Goal: Information Seeking & Learning: Learn about a topic

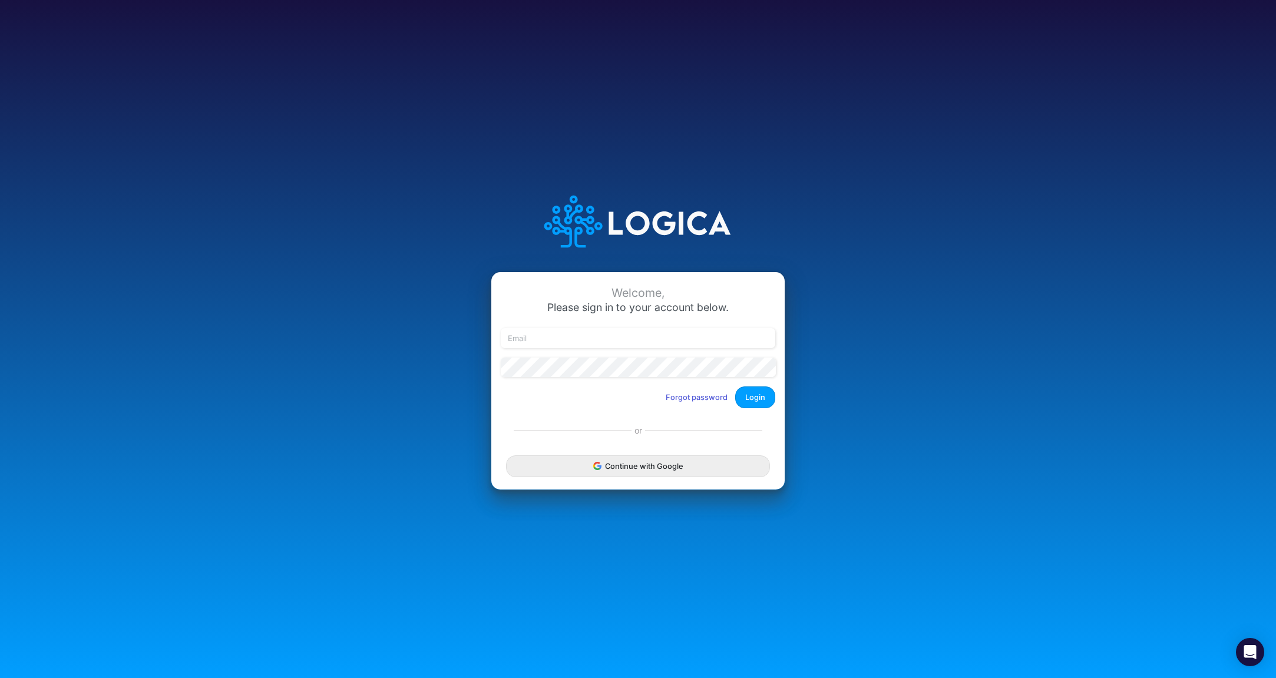
click at [660, 483] on div "Continue with Google" at bounding box center [637, 466] width 293 height 47
click at [660, 470] on button "Continue with Google" at bounding box center [638, 466] width 264 height 22
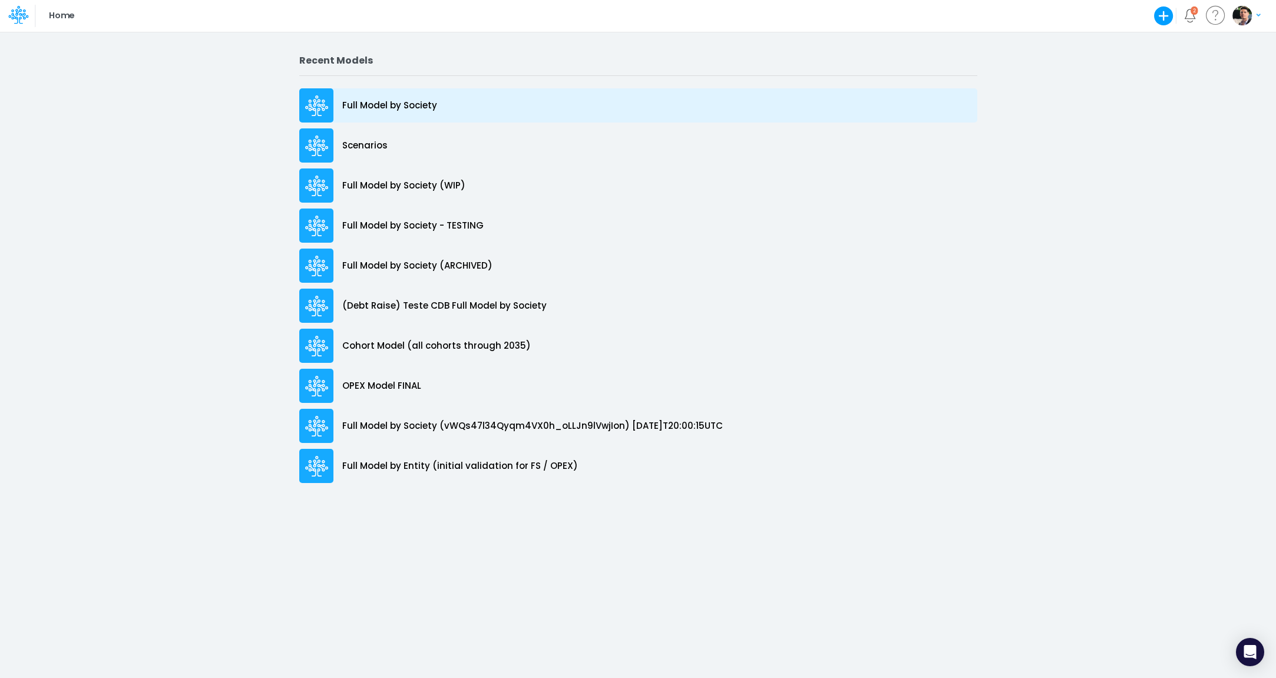
click at [396, 98] on div "Full Model by Society" at bounding box center [638, 105] width 678 height 34
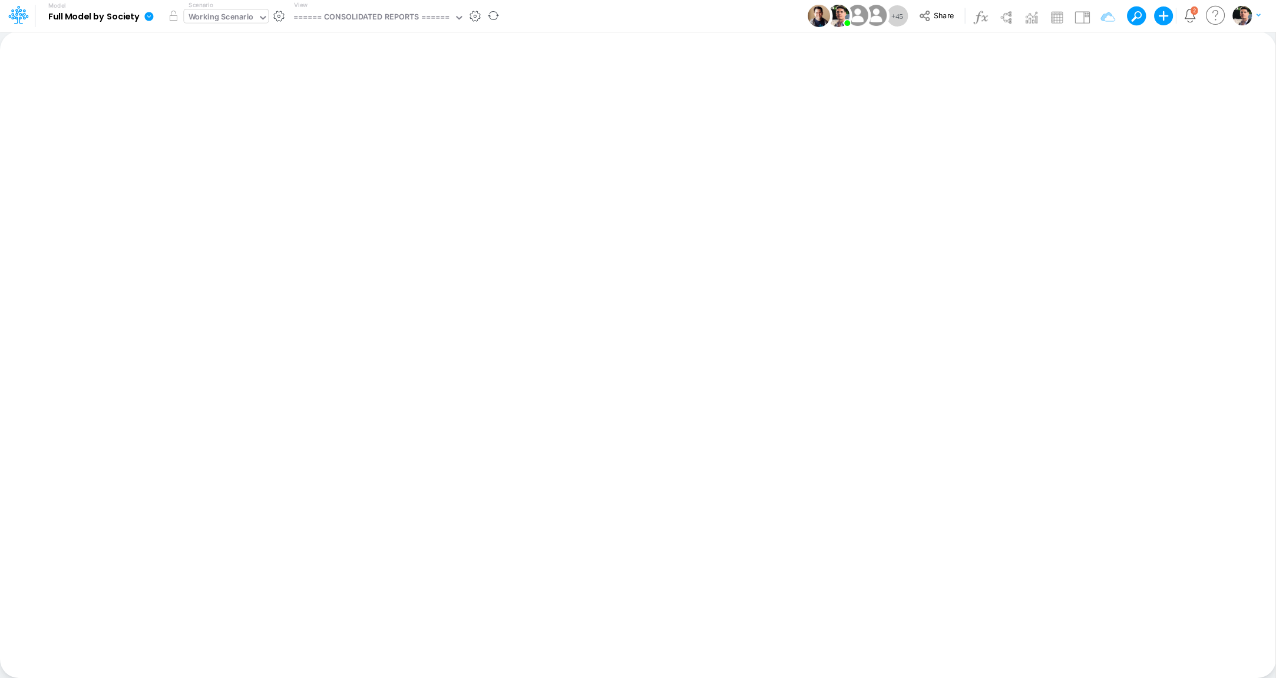
click at [248, 16] on div "Working Scenario" at bounding box center [221, 18] width 65 height 14
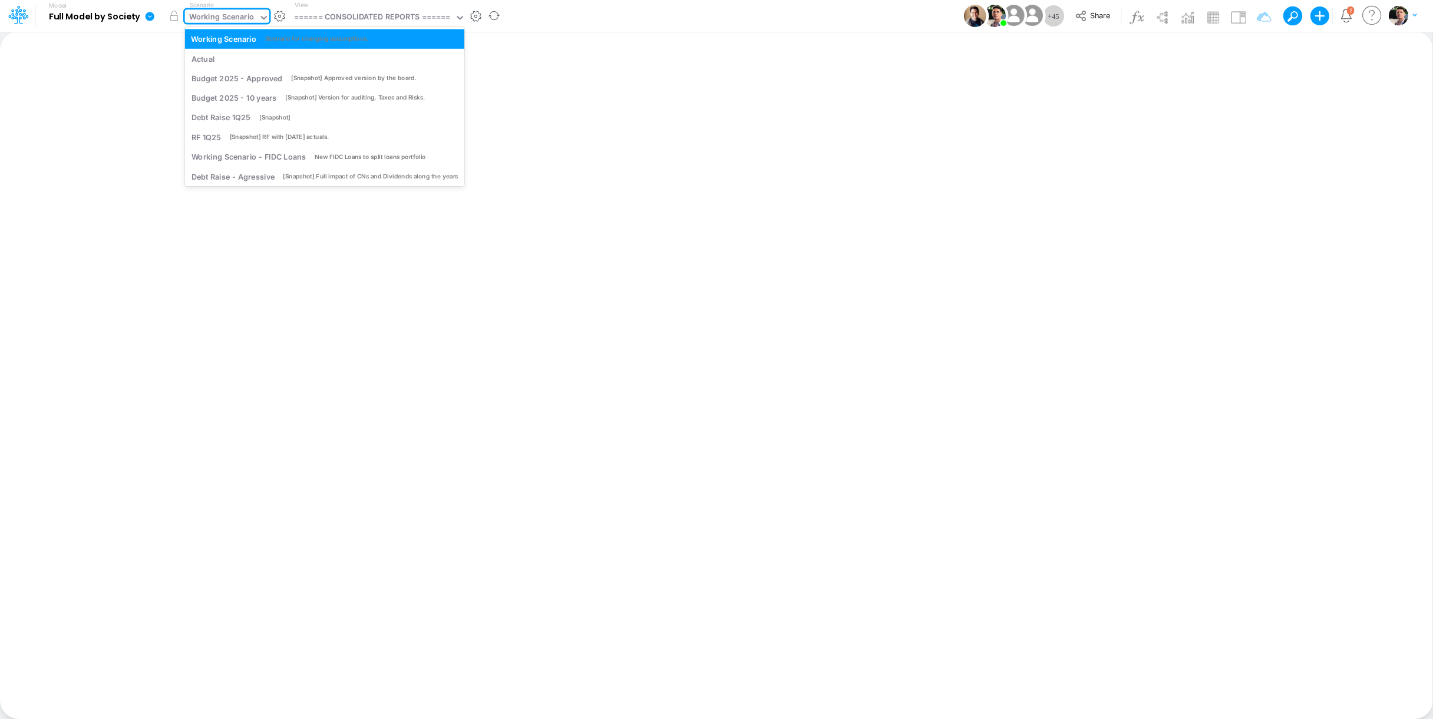
click at [154, 17] on icon at bounding box center [149, 16] width 11 height 11
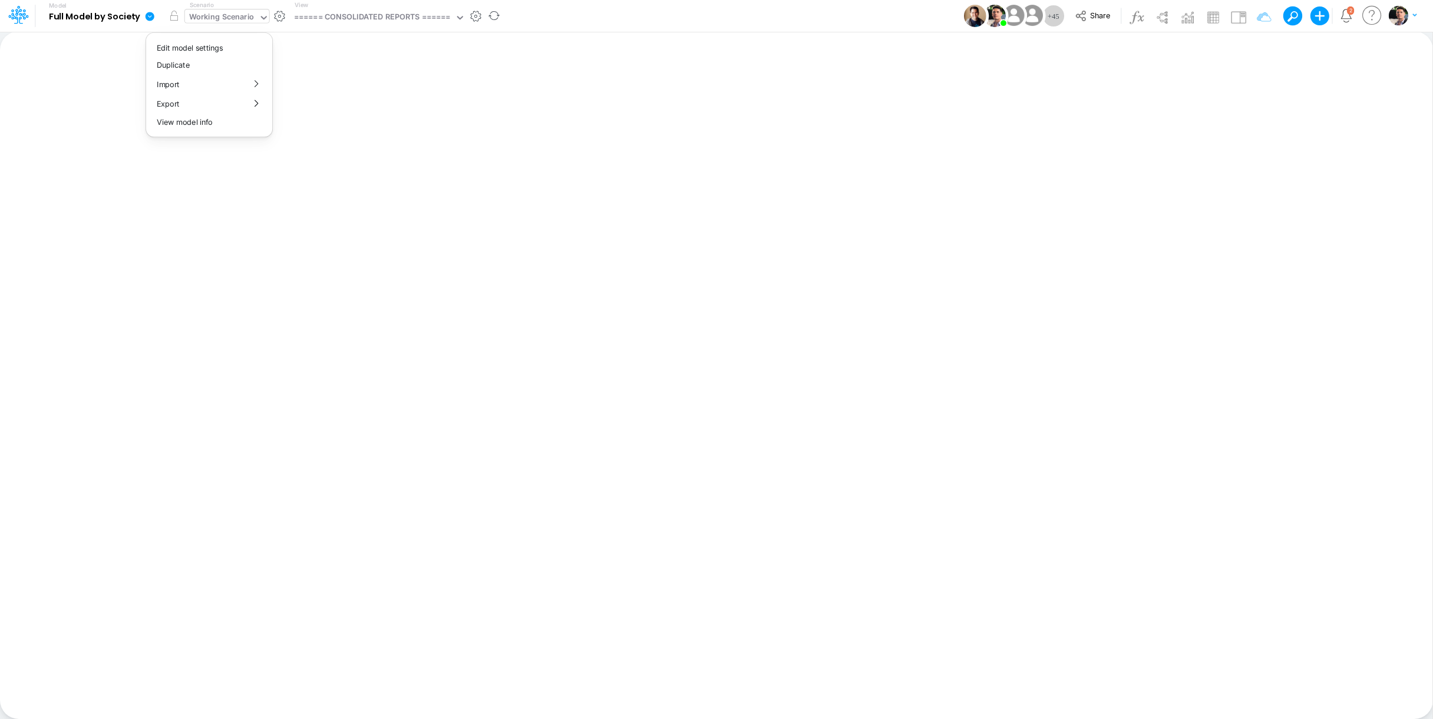
click at [264, 15] on icon at bounding box center [264, 17] width 11 height 11
click at [280, 15] on button "button" at bounding box center [279, 16] width 12 height 12
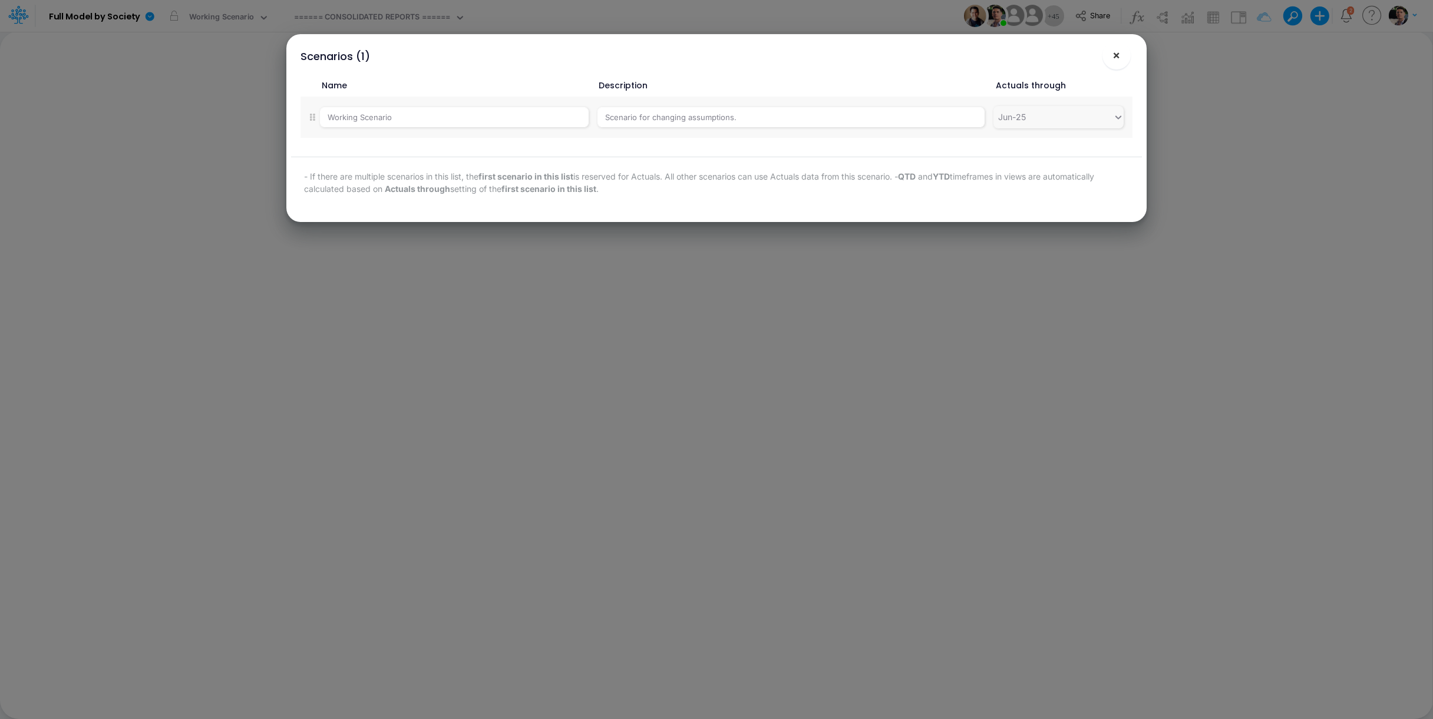
click at [1119, 55] on span "×" at bounding box center [1116, 55] width 8 height 14
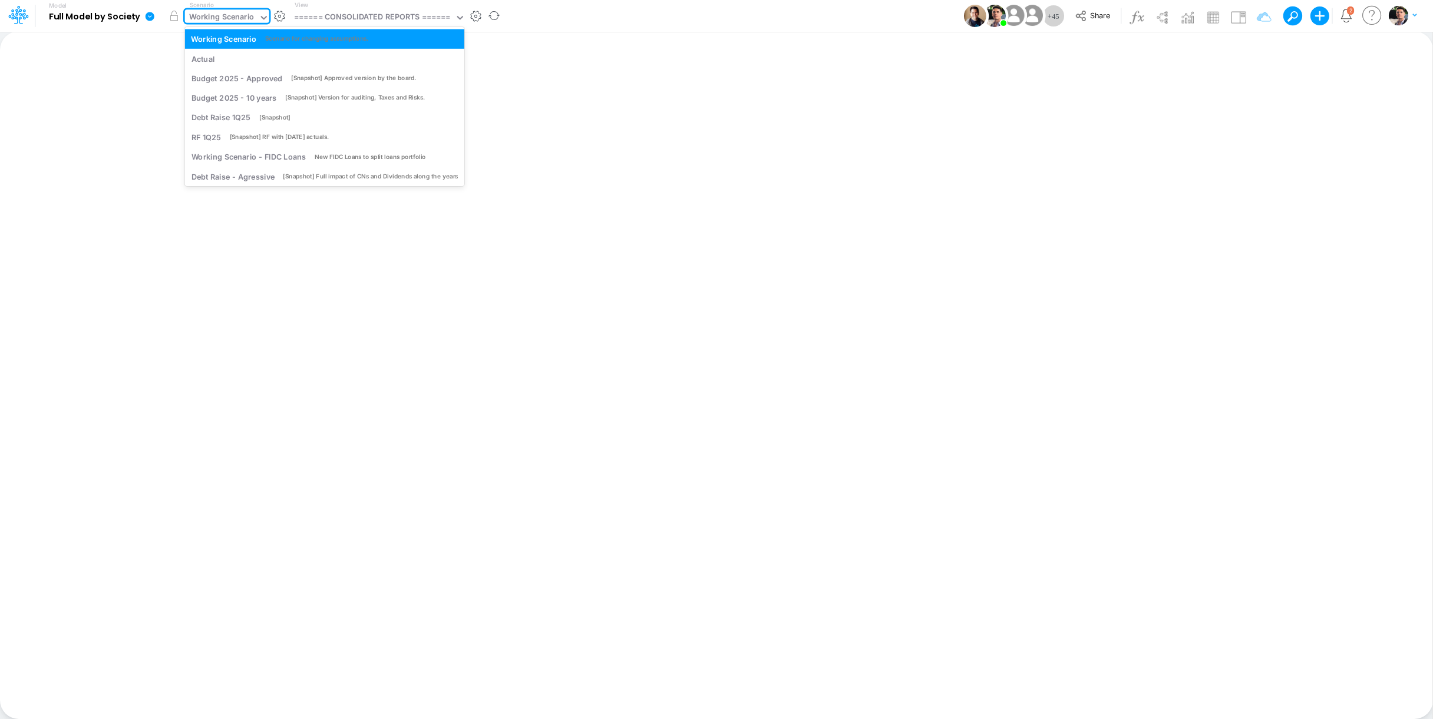
click at [247, 18] on div "Working Scenario" at bounding box center [221, 18] width 65 height 14
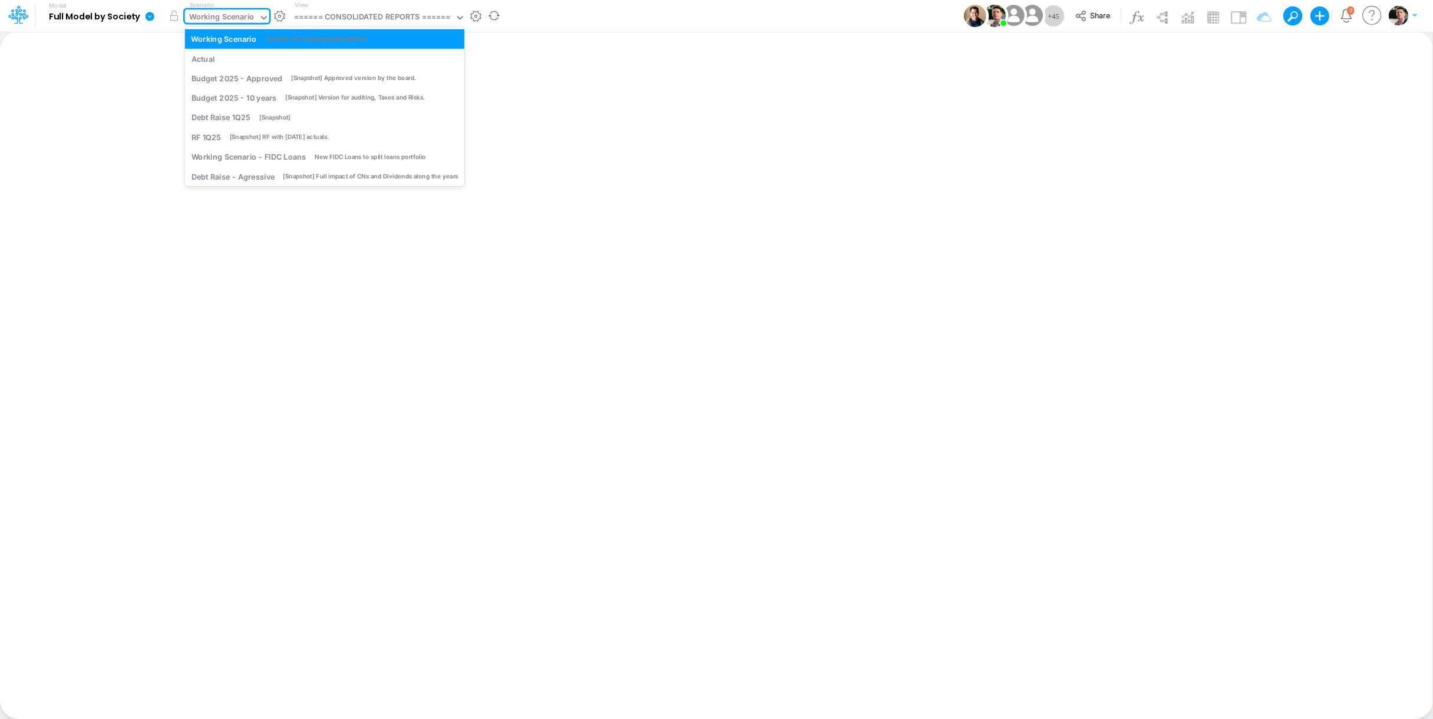
click at [257, 19] on div "Working Scenario" at bounding box center [222, 18] width 74 height 18
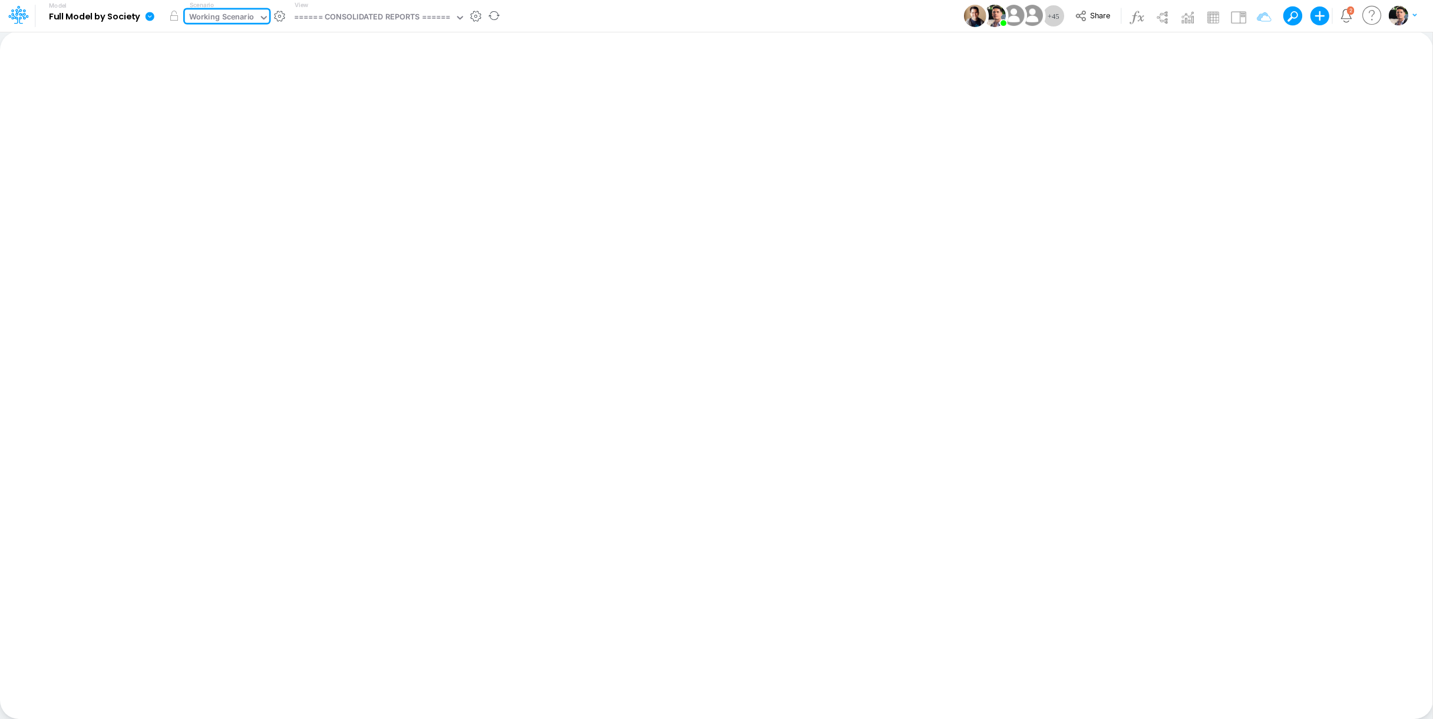
click at [257, 19] on div "Working Scenario" at bounding box center [222, 18] width 74 height 18
click at [259, 17] on icon at bounding box center [264, 17] width 11 height 11
click at [18, 19] on icon at bounding box center [14, 18] width 7 height 11
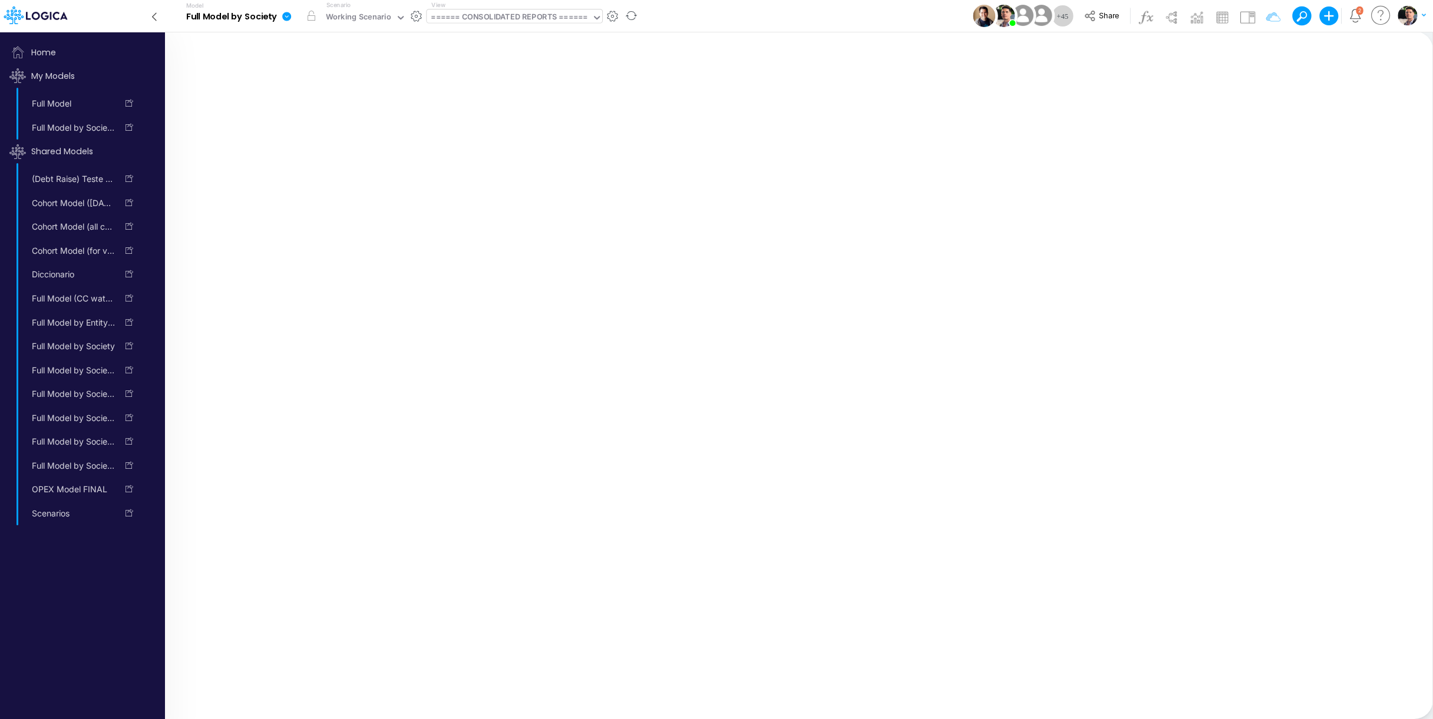
click at [504, 18] on div "====== CONSOLIDATED REPORTS ======" at bounding box center [509, 18] width 157 height 14
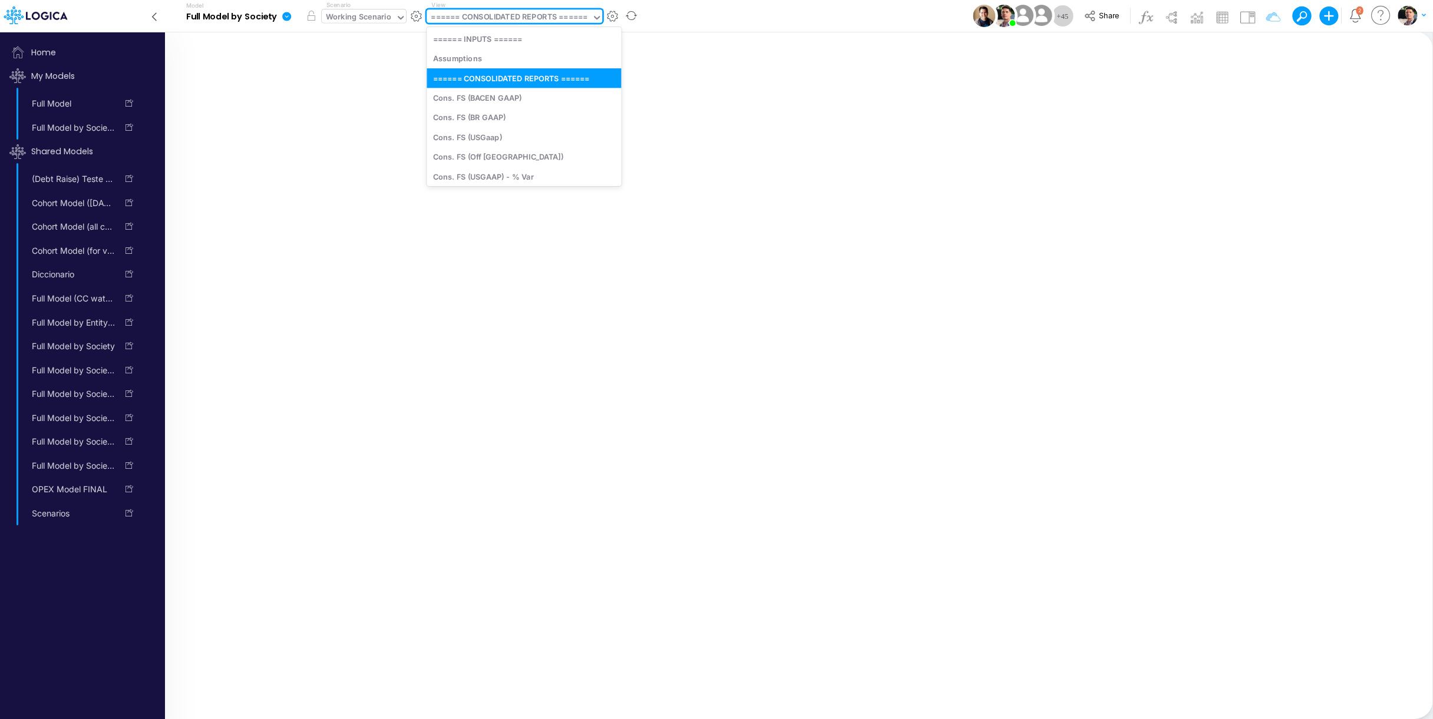
click at [334, 21] on div "Working Scenario" at bounding box center [358, 18] width 65 height 14
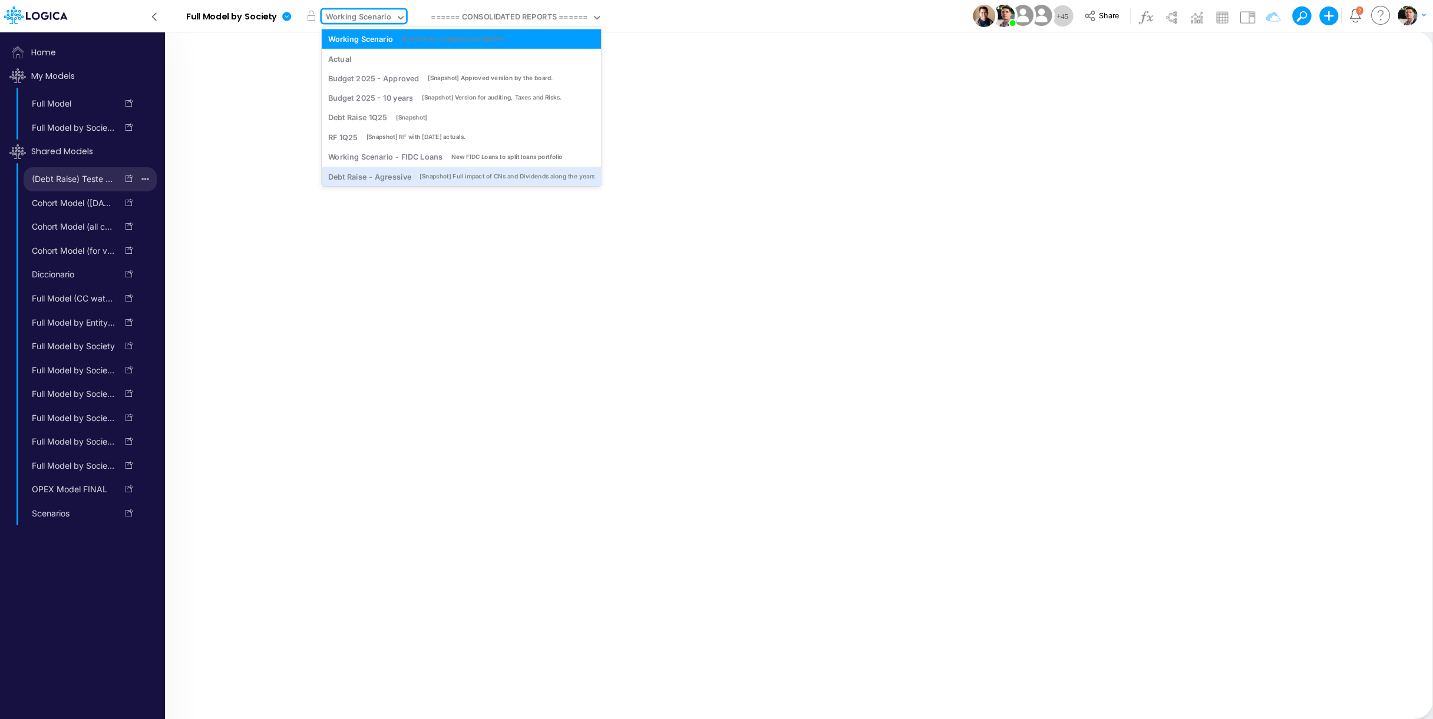
click at [145, 180] on icon "button" at bounding box center [145, 180] width 8 height 2
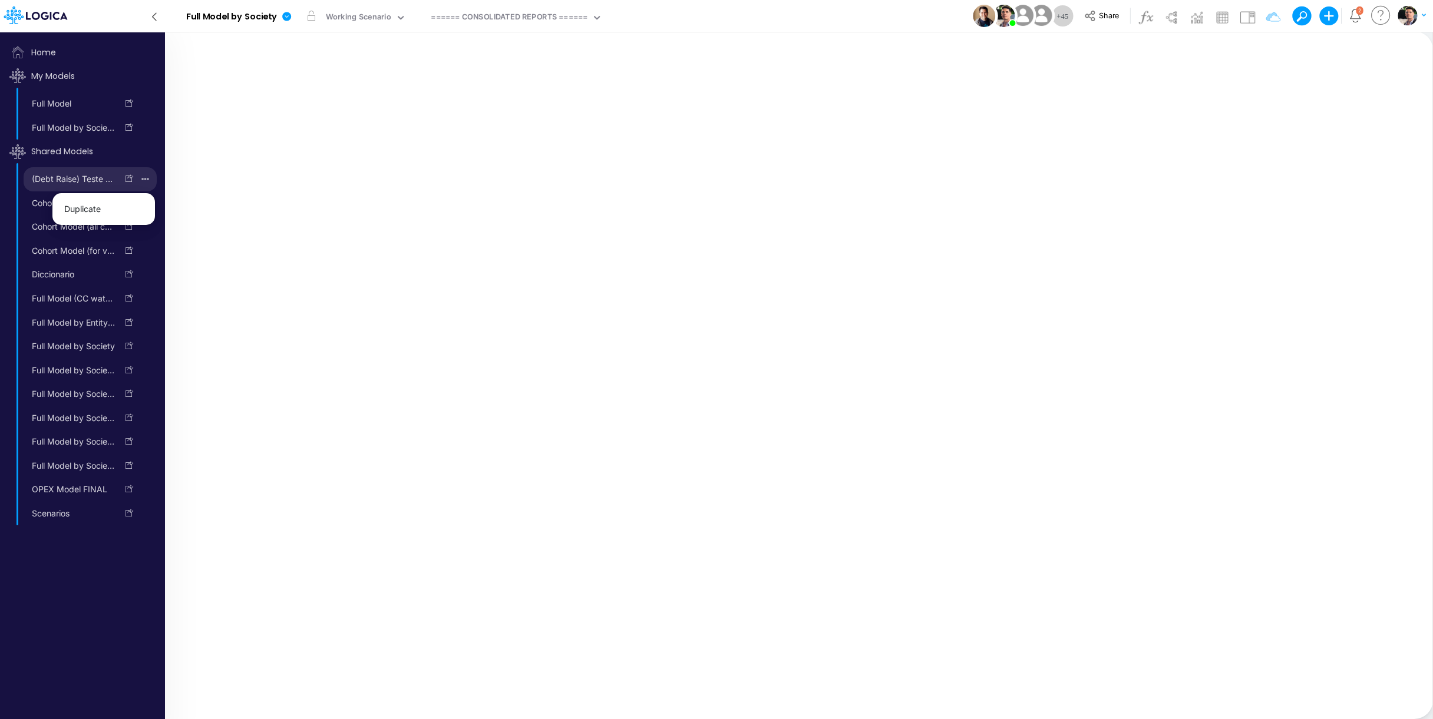
click at [145, 180] on icon "button" at bounding box center [145, 180] width 8 height 2
click at [143, 177] on icon "button" at bounding box center [145, 179] width 8 height 16
click at [518, 19] on div "====== CONSOLIDATED REPORTS ======" at bounding box center [509, 18] width 157 height 14
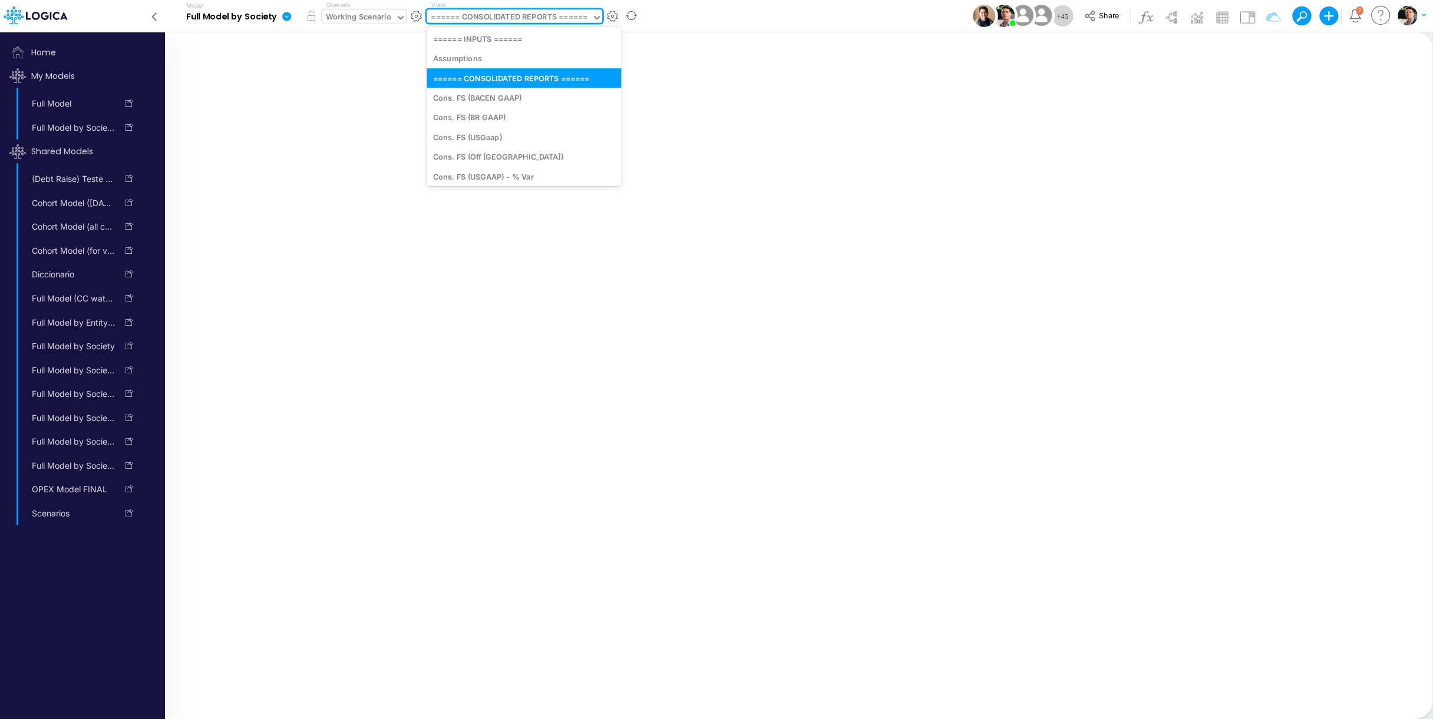
click at [370, 18] on div "Working Scenario" at bounding box center [358, 18] width 65 height 14
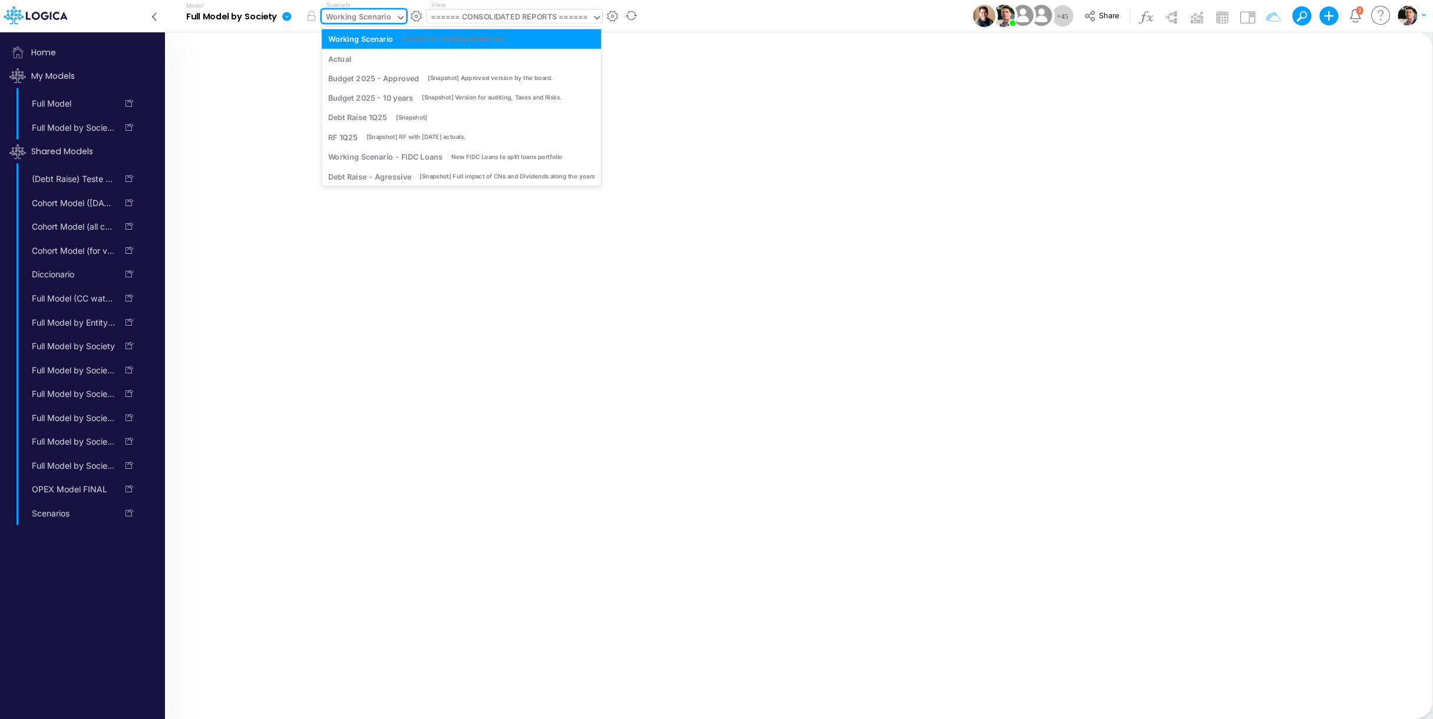
click at [496, 15] on div "====== CONSOLIDATED REPORTS ======" at bounding box center [509, 18] width 157 height 14
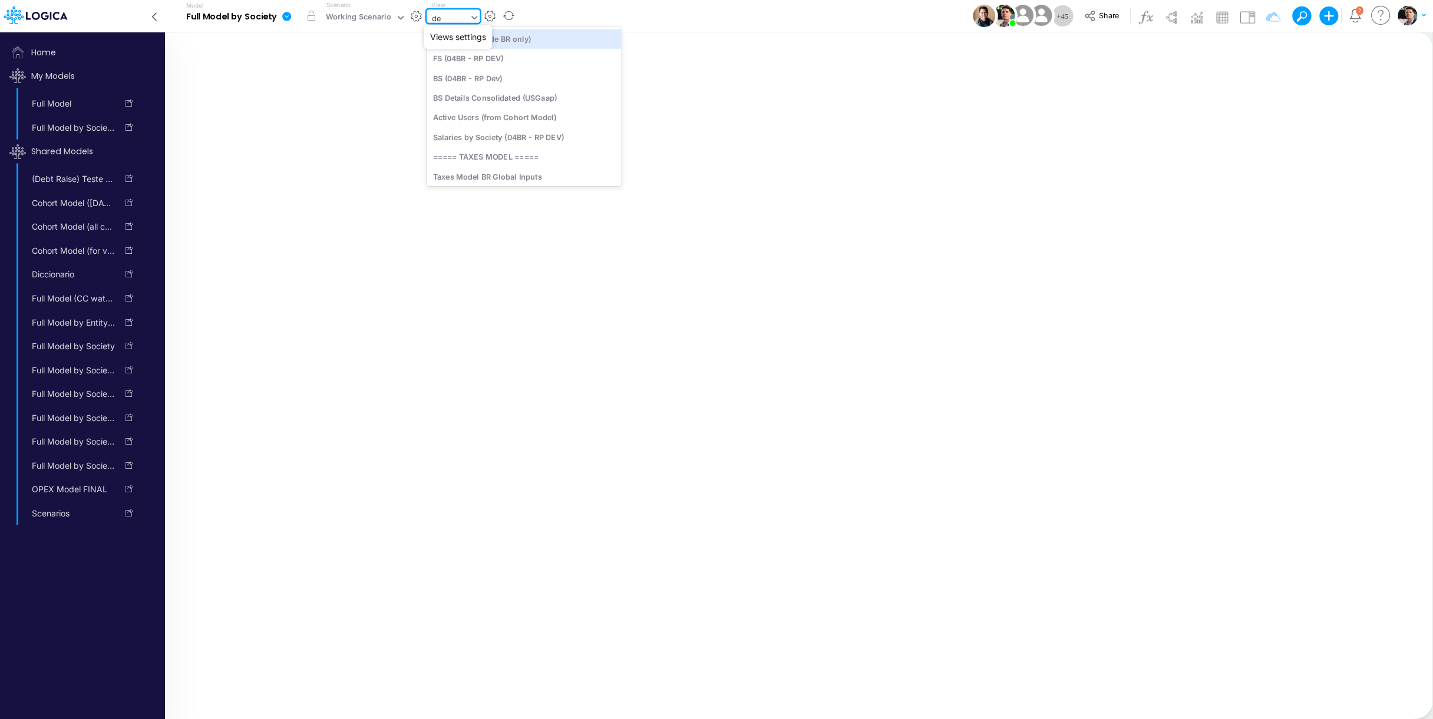
type input "deb"
click at [509, 42] on div "Debt Schedules - Loans" at bounding box center [506, 38] width 159 height 19
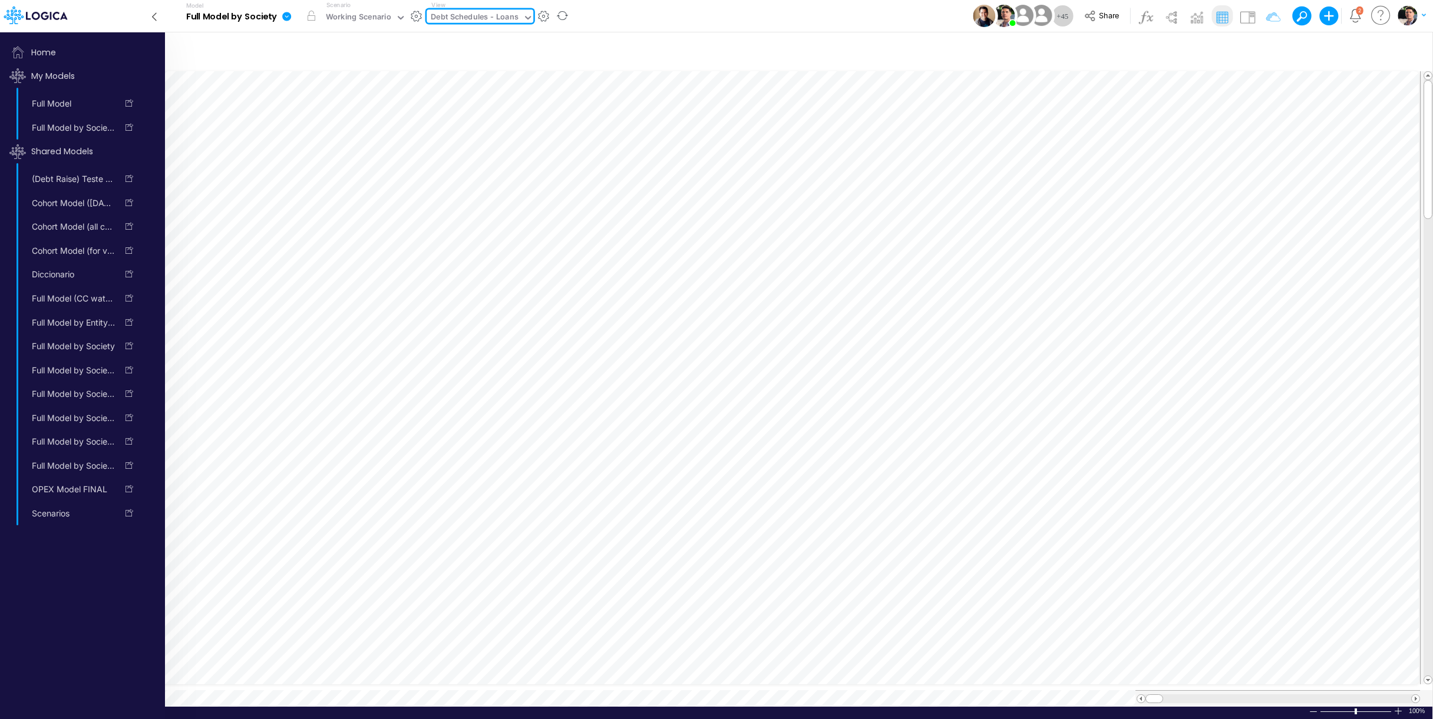
click at [8, 18] on icon at bounding box center [9, 19] width 6 height 11
click at [153, 22] on icon at bounding box center [154, 16] width 13 height 21
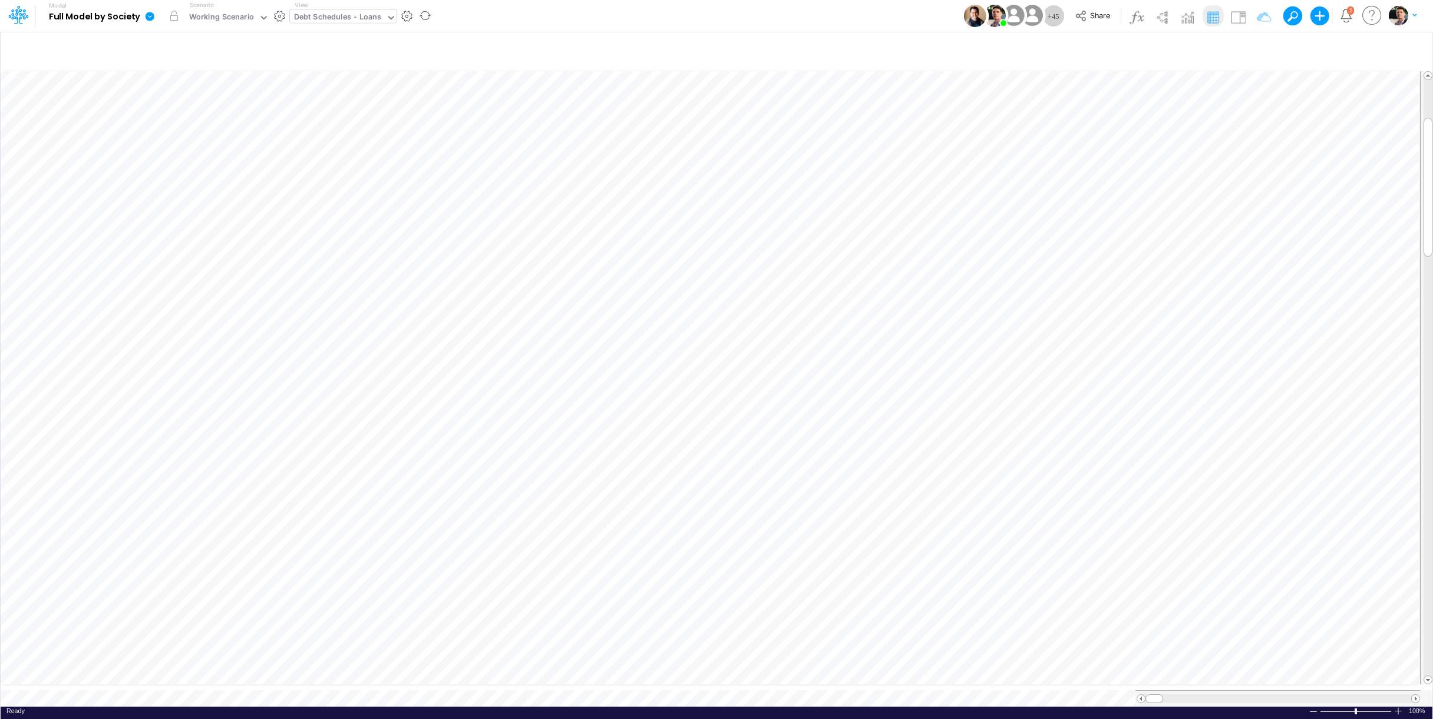
scroll to position [5, 36]
click at [1276, 678] on span at bounding box center [1416, 699] width 8 height 8
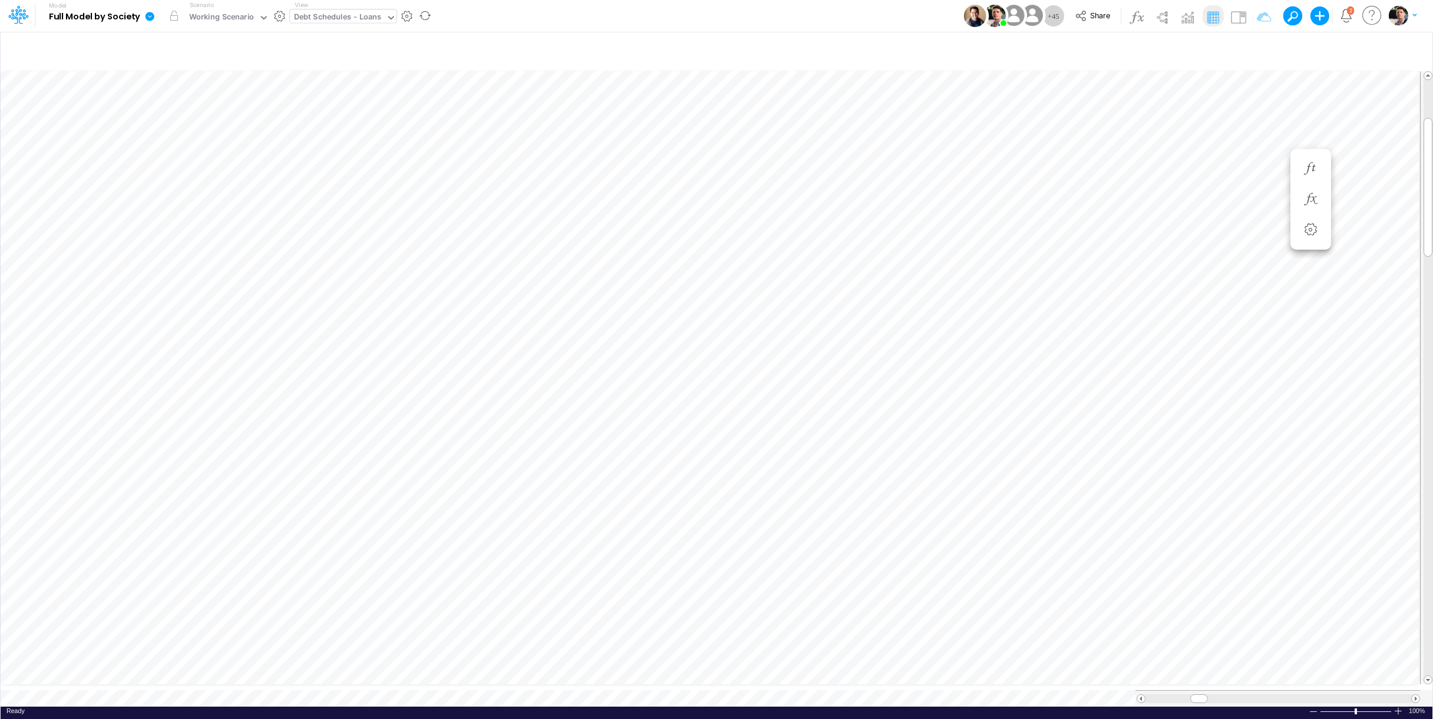
scroll to position [5, 36]
click at [1044, 269] on icon "button" at bounding box center [1042, 270] width 18 height 12
click at [544, 302] on line "circle with outer border" at bounding box center [546, 302] width 6 height 0
click at [1044, 268] on icon "button" at bounding box center [1042, 270] width 18 height 12
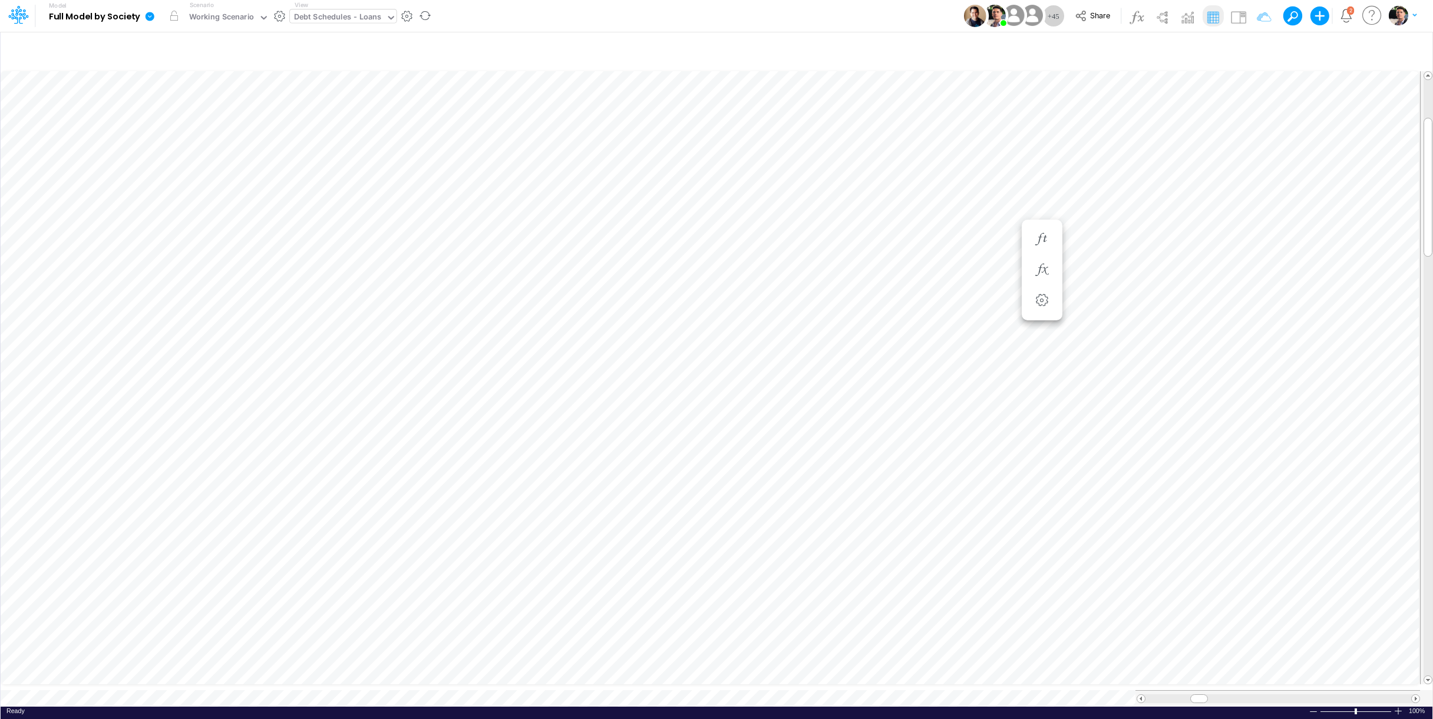
scroll to position [5, 38]
click at [1237, 20] on img at bounding box center [1238, 17] width 19 height 19
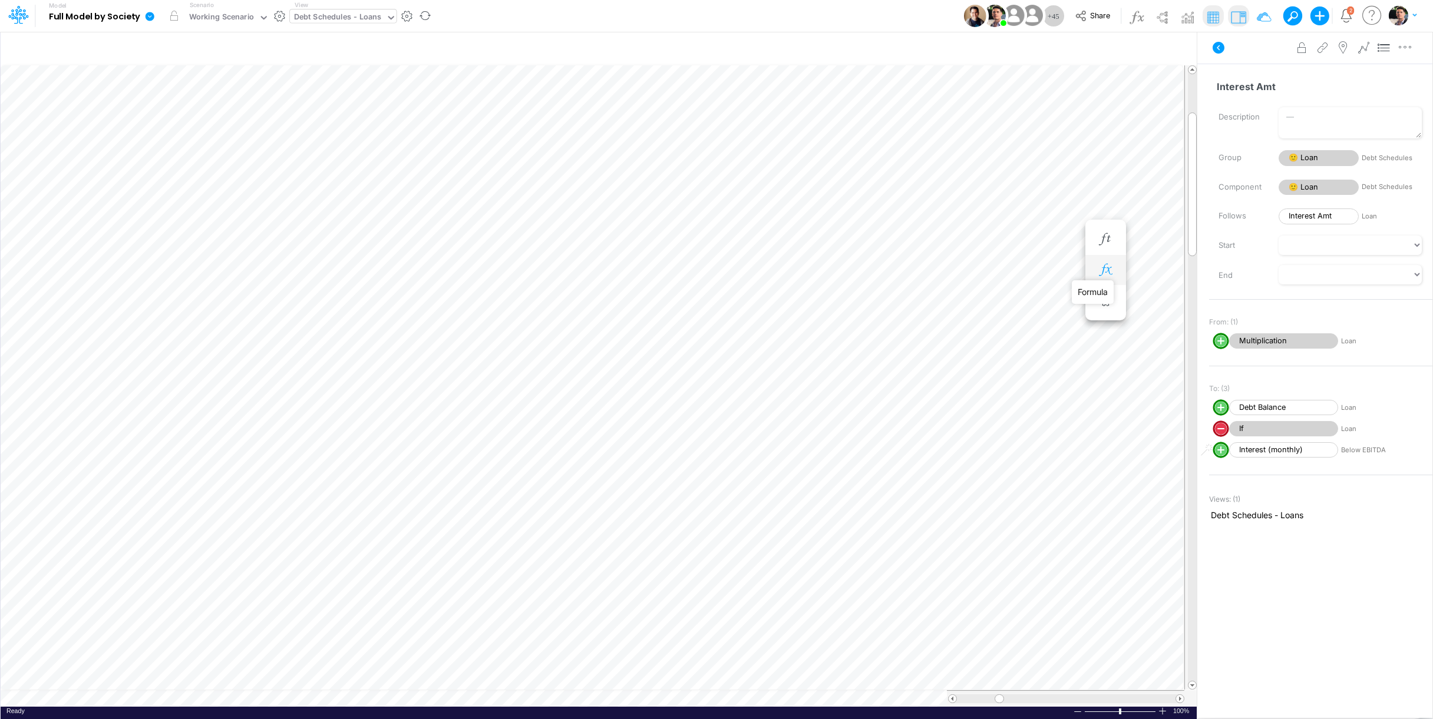
click at [1111, 273] on icon "button" at bounding box center [1106, 270] width 18 height 12
click at [610, 302] on circle "circle with outer border" at bounding box center [609, 302] width 12 height 12
select select "1"
select select "Multiply"
select select "Add"
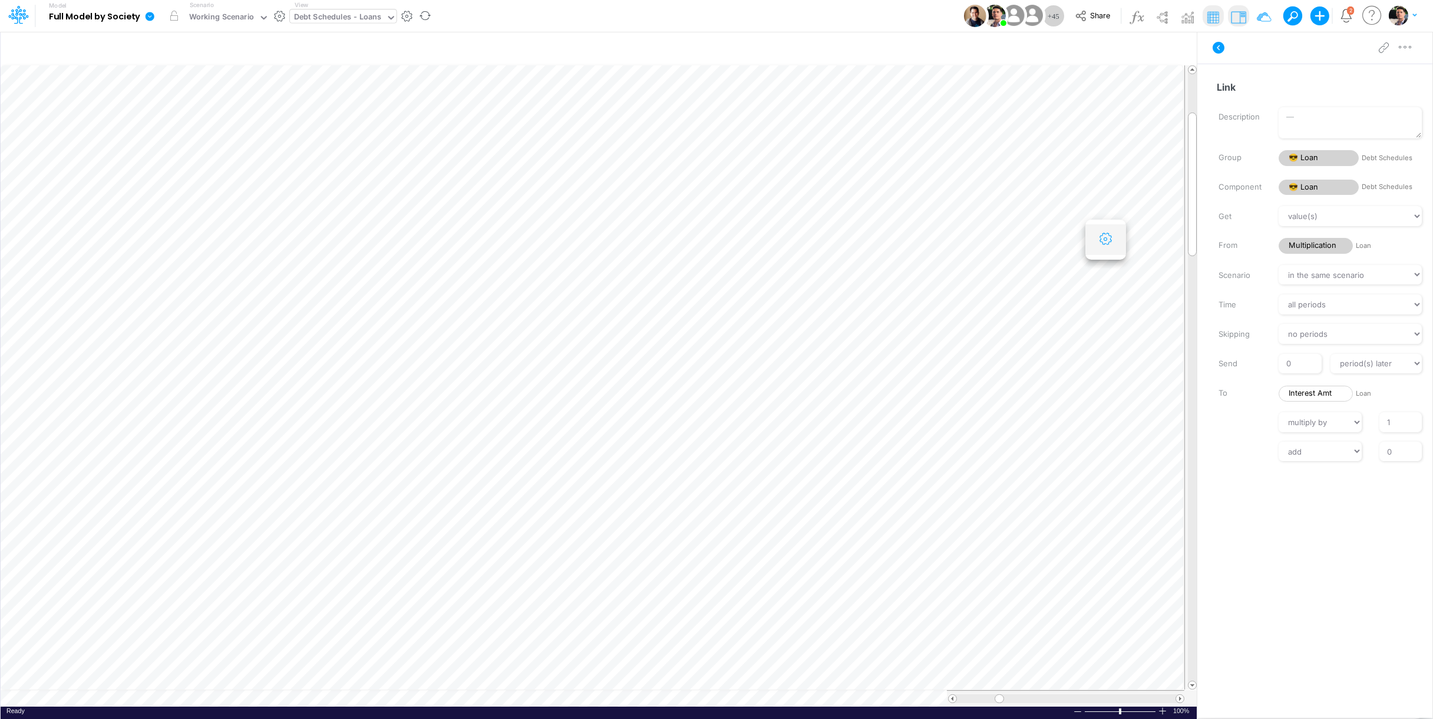
click at [1108, 239] on icon "button" at bounding box center [1106, 239] width 18 height 12
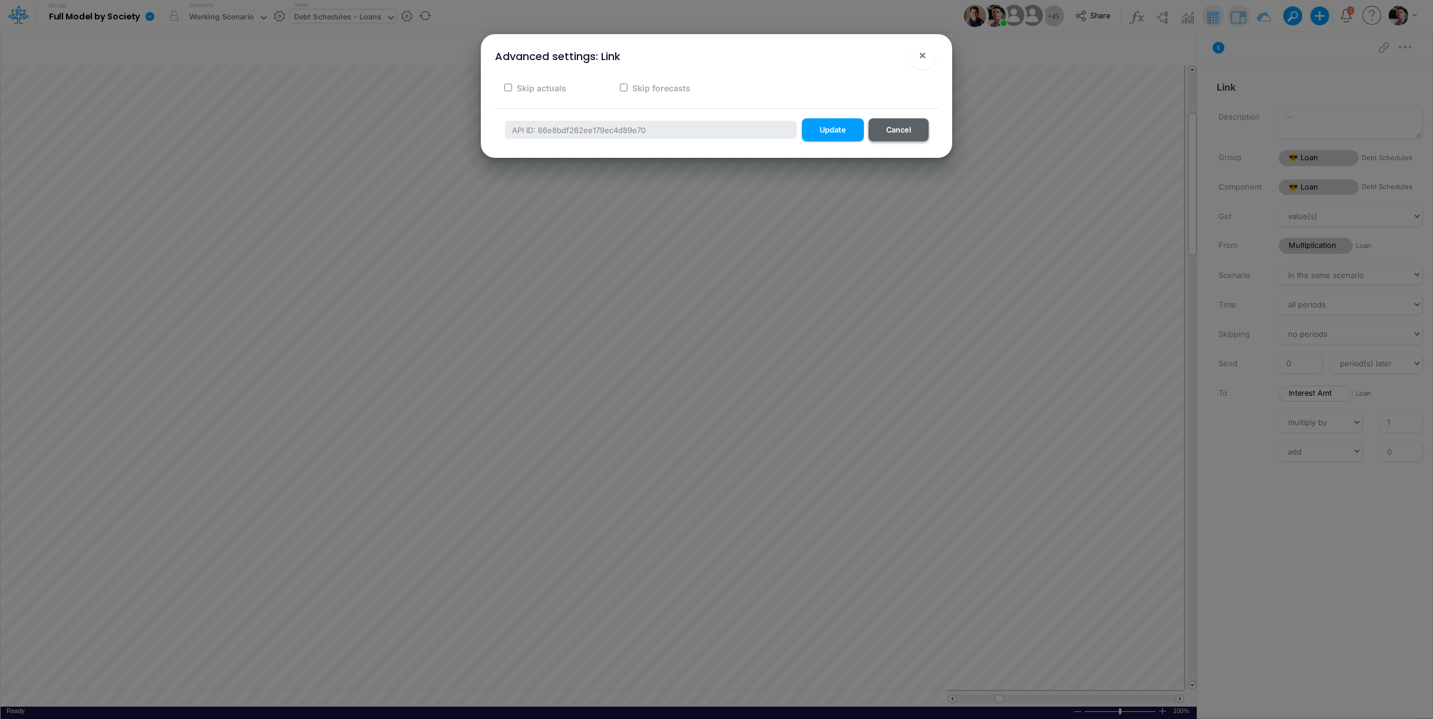
click at [907, 126] on button "Cancel" at bounding box center [899, 129] width 60 height 23
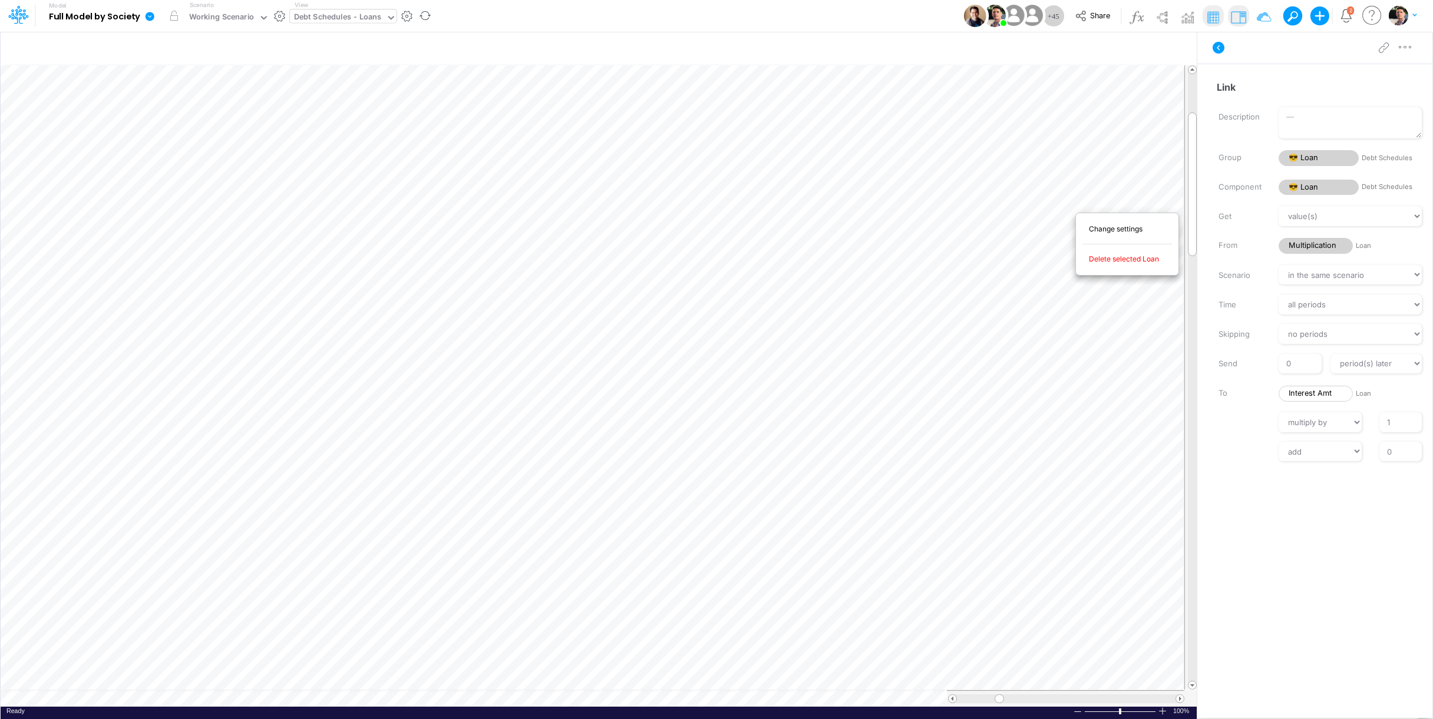
scroll to position [5, 38]
click at [1036, 278] on div at bounding box center [716, 359] width 1433 height 719
click at [1237, 22] on img at bounding box center [1238, 17] width 19 height 19
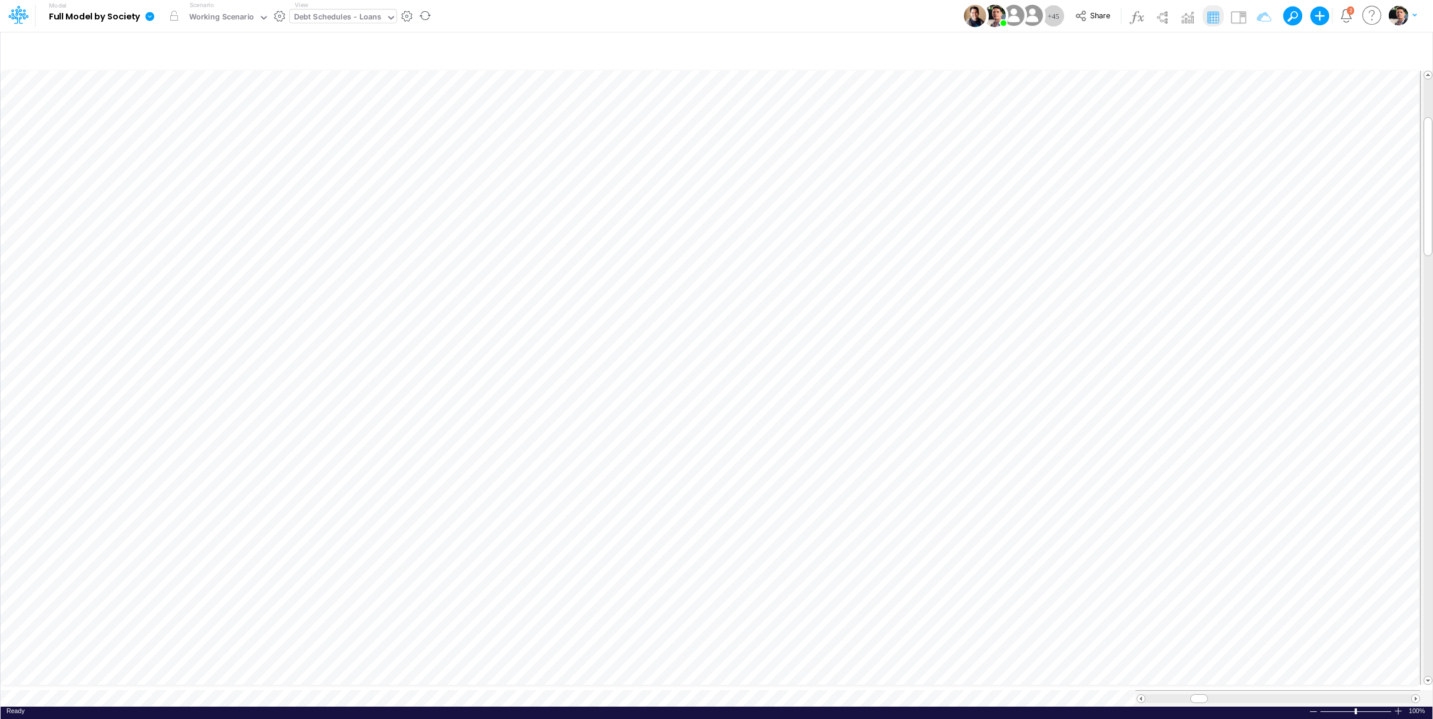
click at [389, 17] on icon at bounding box center [391, 17] width 11 height 11
click at [265, 18] on icon at bounding box center [264, 18] width 6 height 4
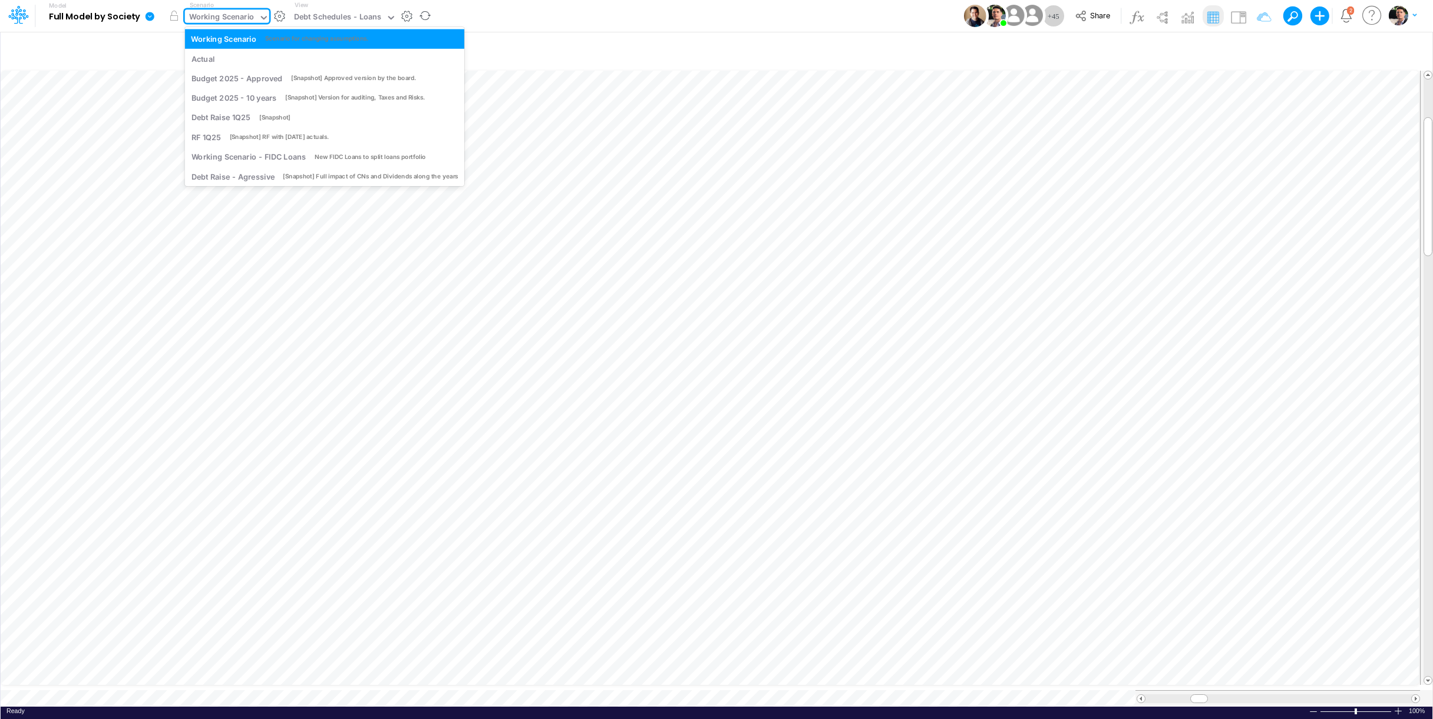
click at [265, 18] on icon at bounding box center [264, 18] width 6 height 4
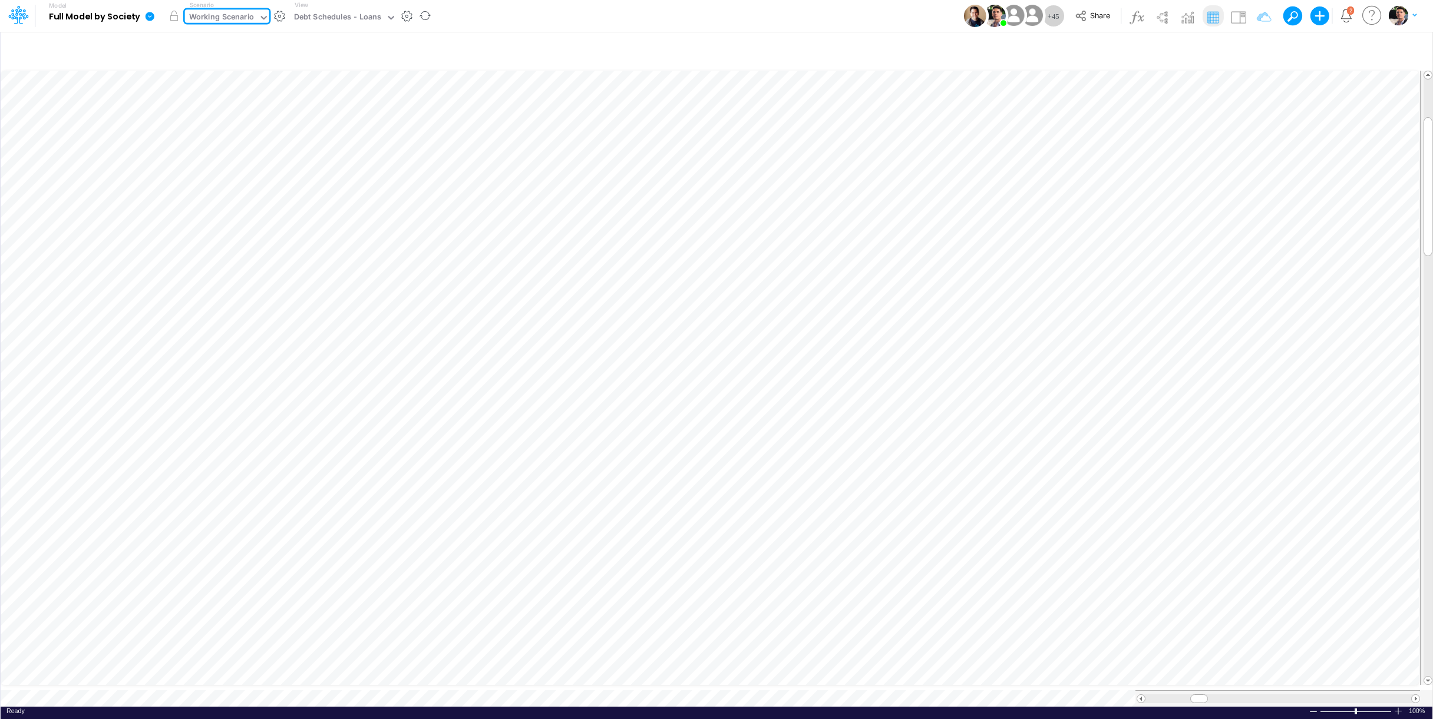
click at [259, 14] on icon at bounding box center [264, 17] width 11 height 11
click at [263, 18] on icon at bounding box center [264, 17] width 11 height 11
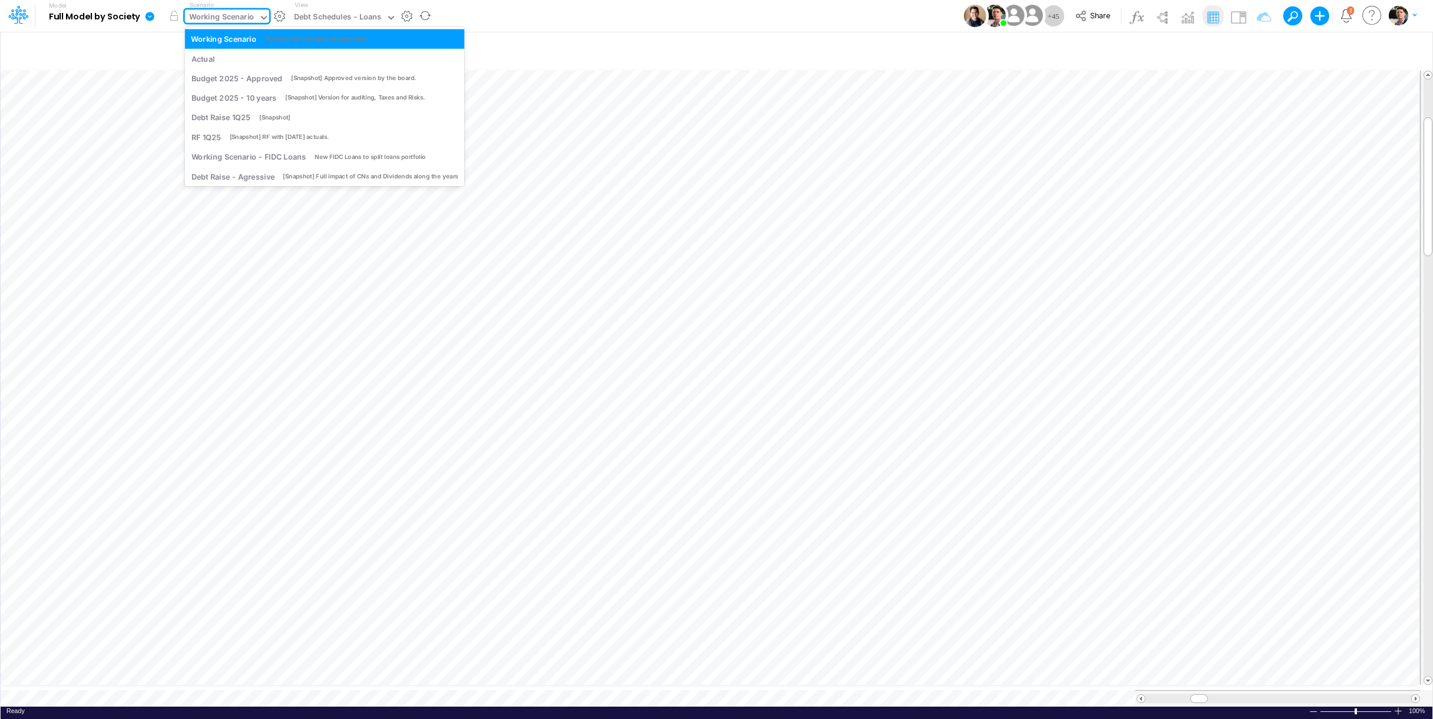
click at [259, 19] on icon at bounding box center [264, 17] width 11 height 11
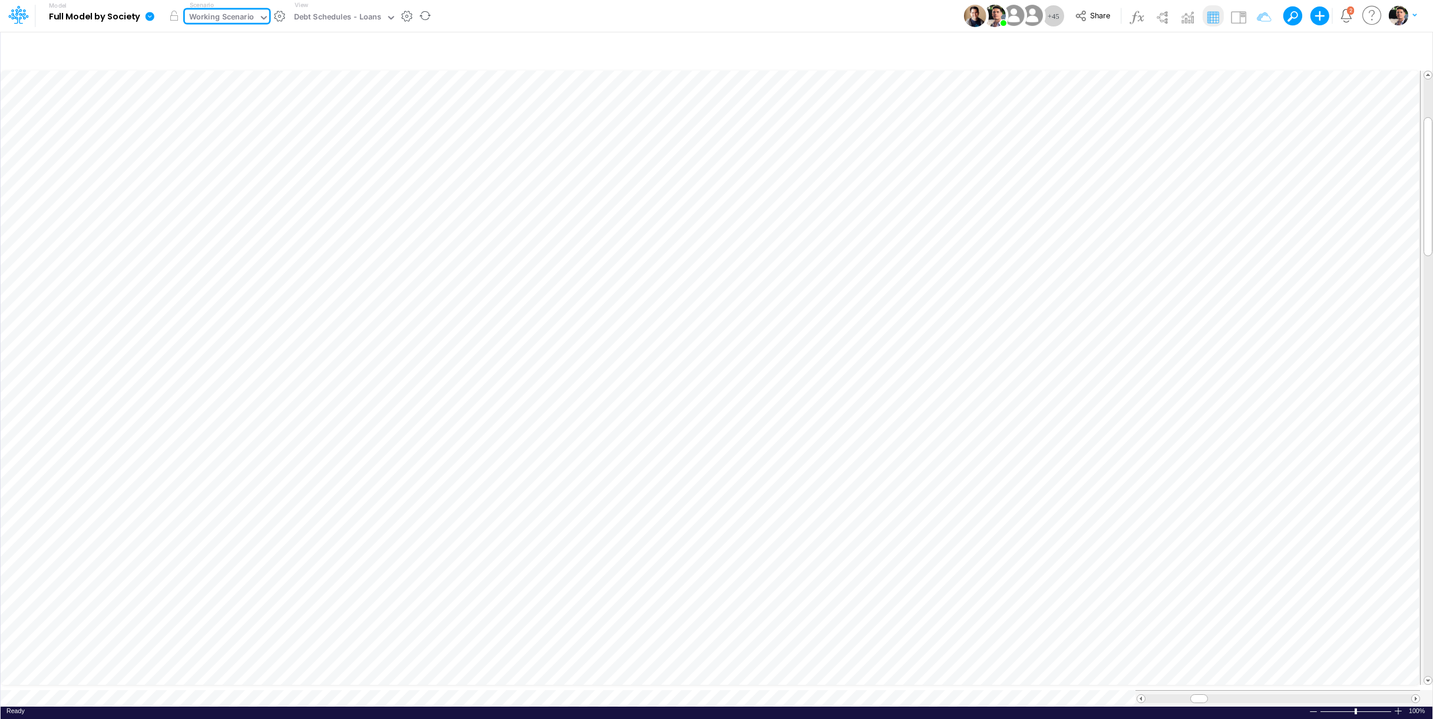
click at [259, 19] on icon at bounding box center [264, 17] width 11 height 11
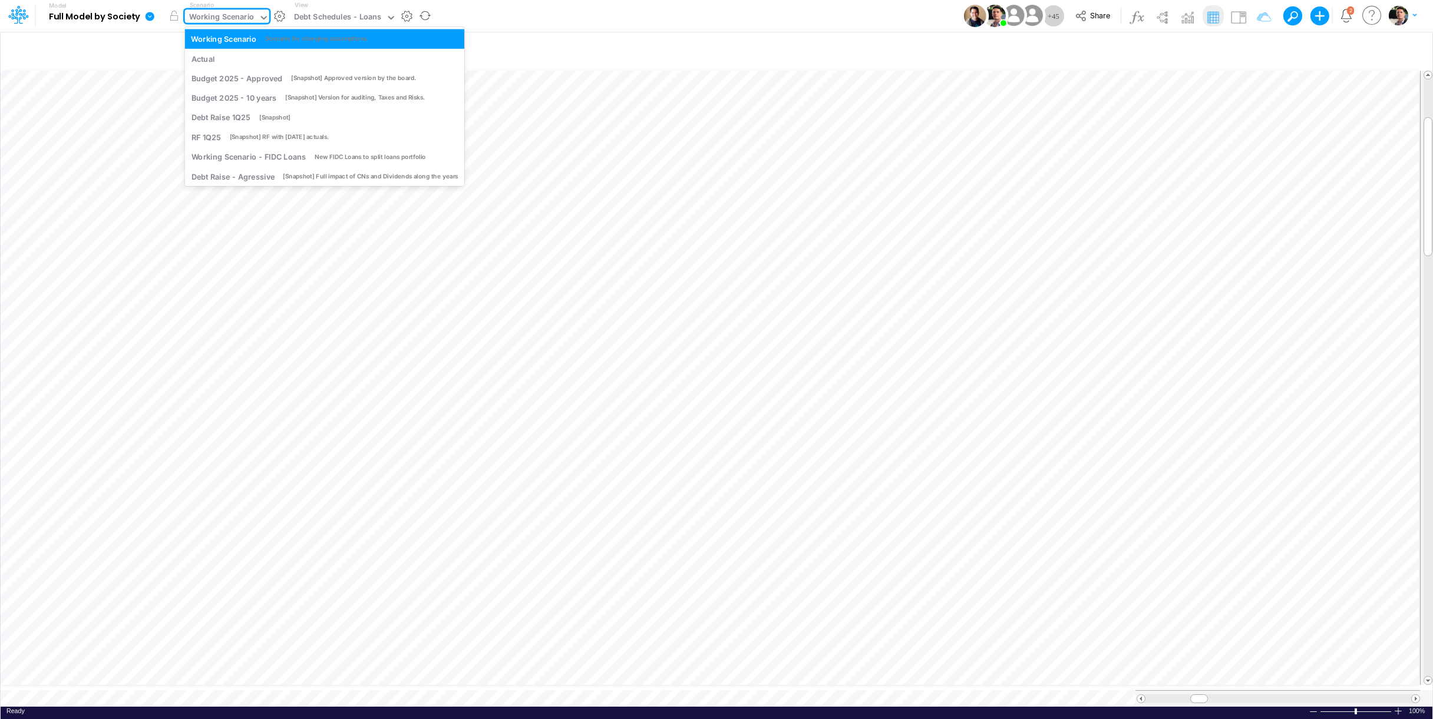
click at [259, 19] on icon at bounding box center [264, 17] width 11 height 11
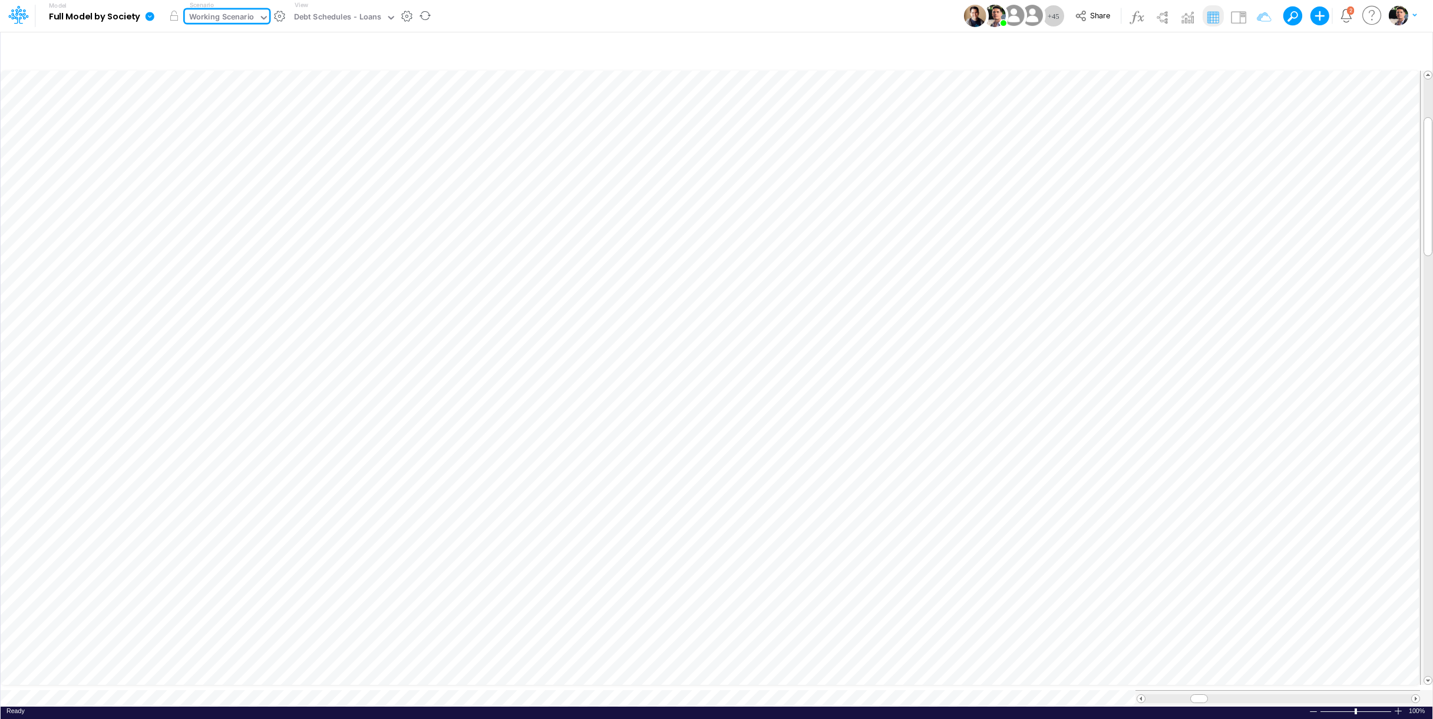
click at [151, 19] on icon at bounding box center [150, 16] width 9 height 9
click at [204, 124] on button "View model info" at bounding box center [209, 122] width 126 height 18
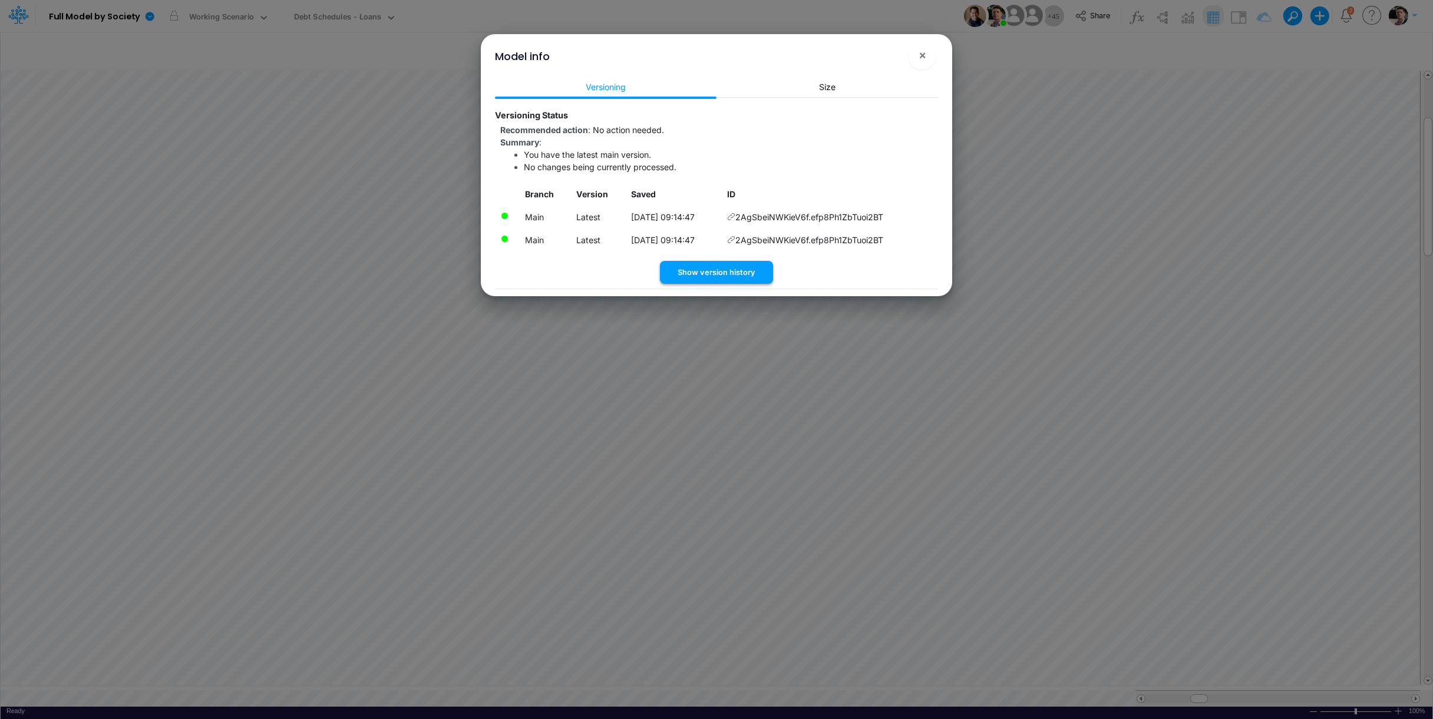
click at [716, 269] on button "Show version history" at bounding box center [716, 272] width 113 height 23
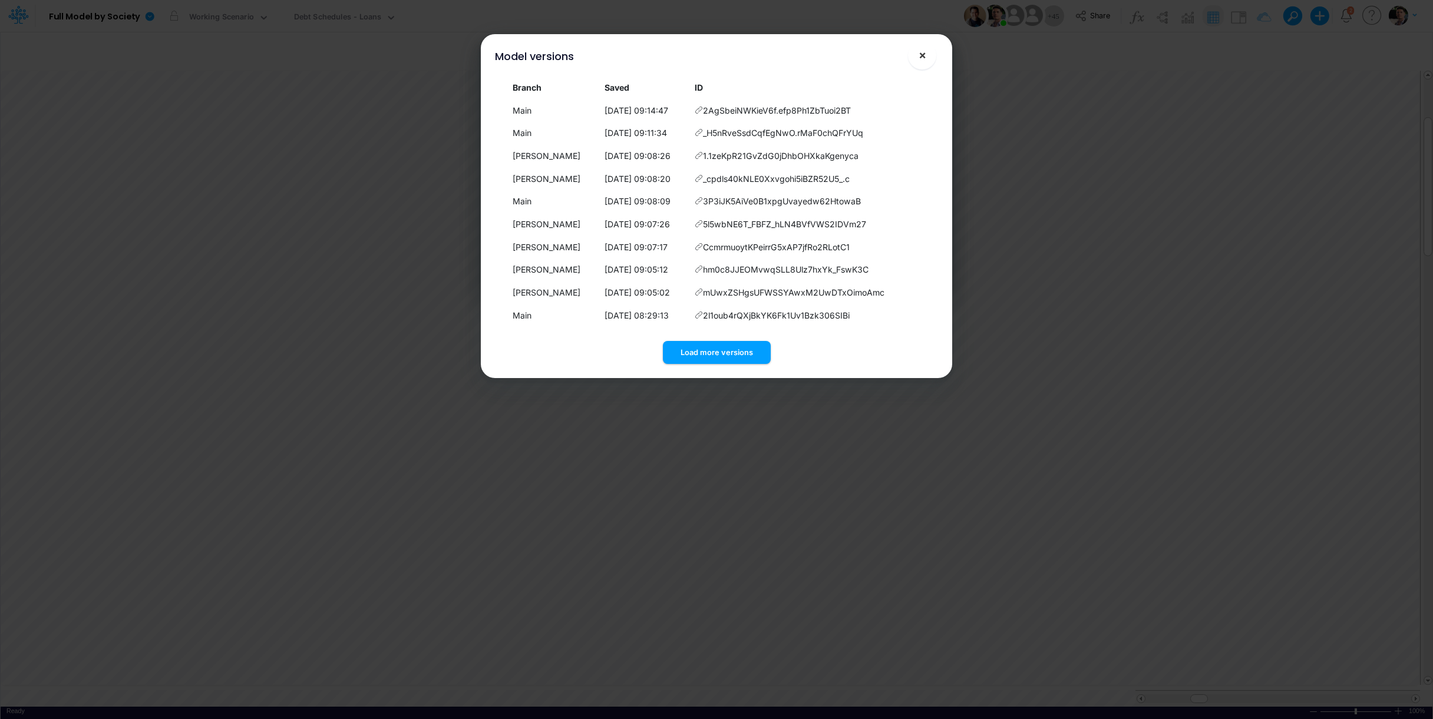
drag, startPoint x: 919, startPoint y: 60, endPoint x: 710, endPoint y: 62, distance: 208.6
click at [919, 60] on span "×" at bounding box center [923, 55] width 8 height 14
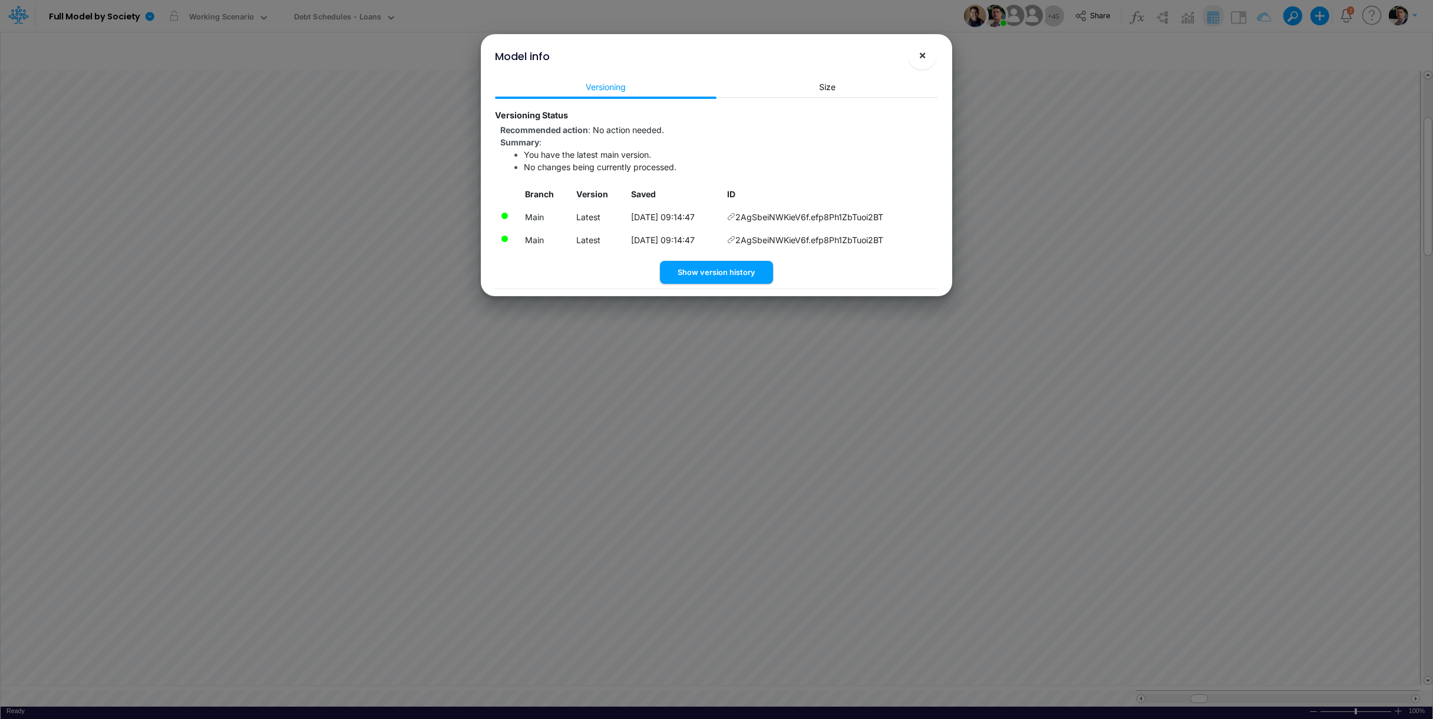
click at [924, 60] on span "×" at bounding box center [923, 55] width 8 height 14
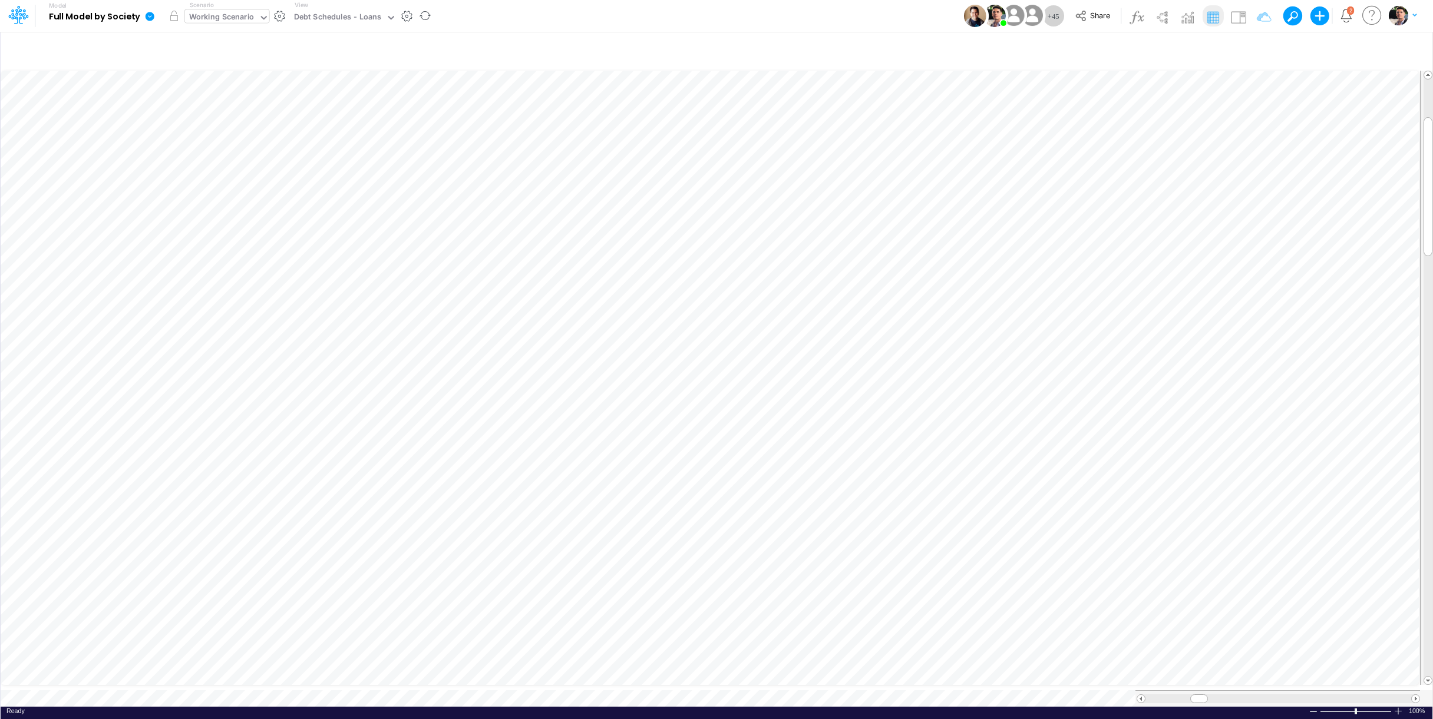
click at [229, 16] on div "Working Scenario" at bounding box center [221, 18] width 65 height 14
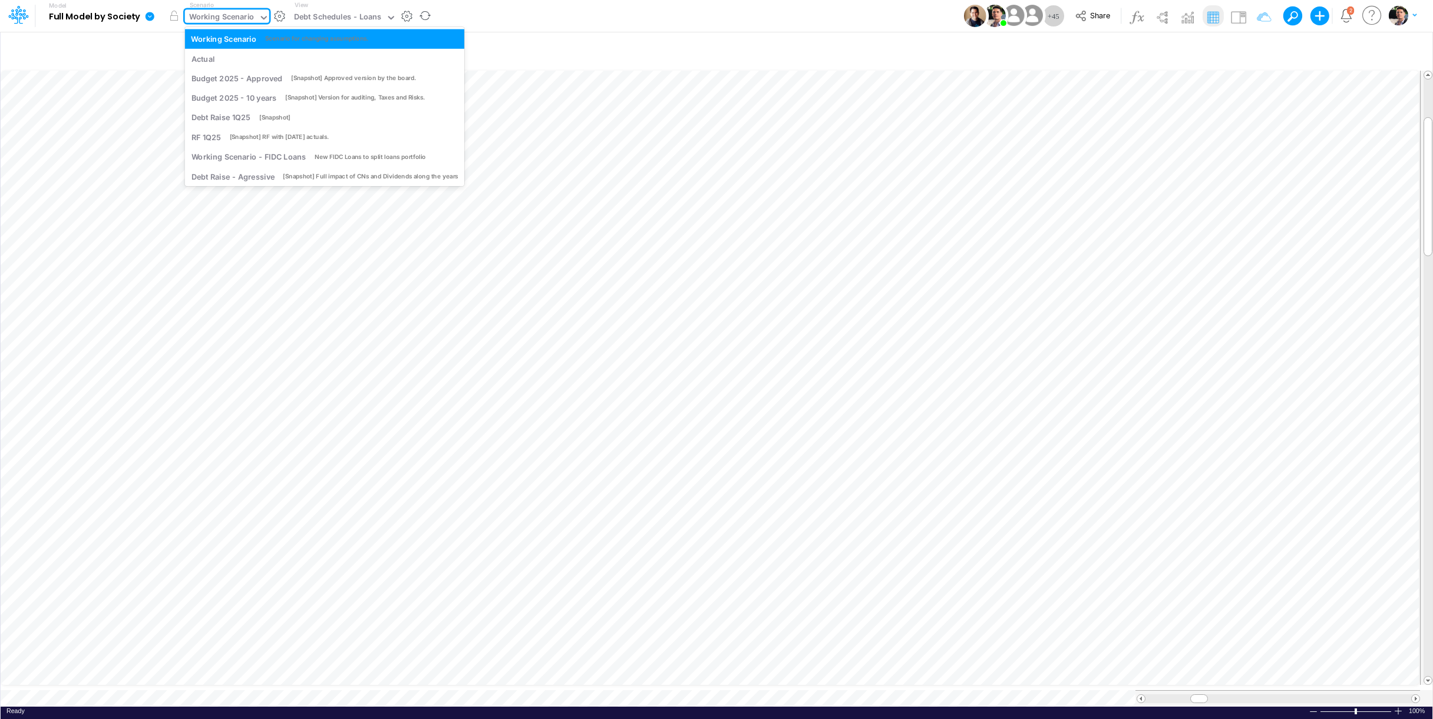
type input "b"
click at [324, 19] on div "Debt Schedules - Loans" at bounding box center [338, 18] width 88 height 14
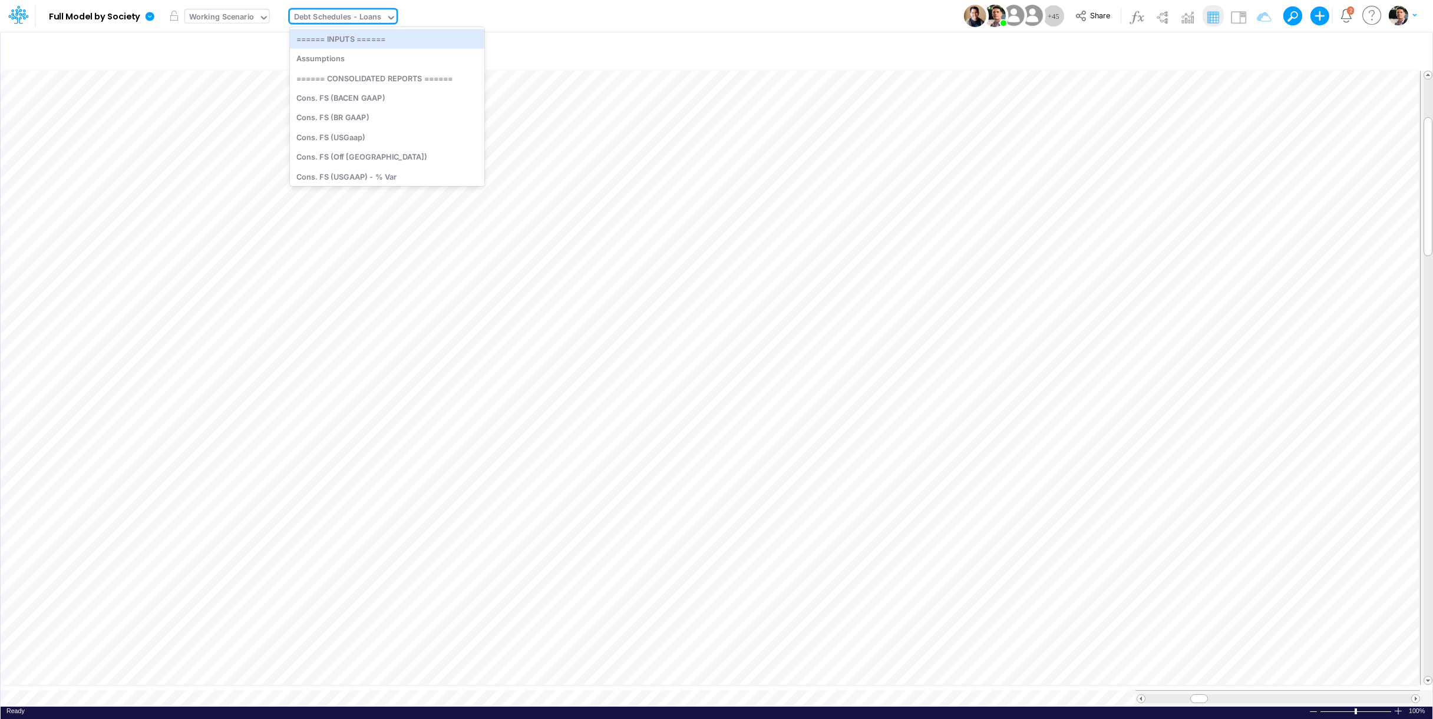
click at [229, 22] on div "Working Scenario" at bounding box center [221, 18] width 65 height 14
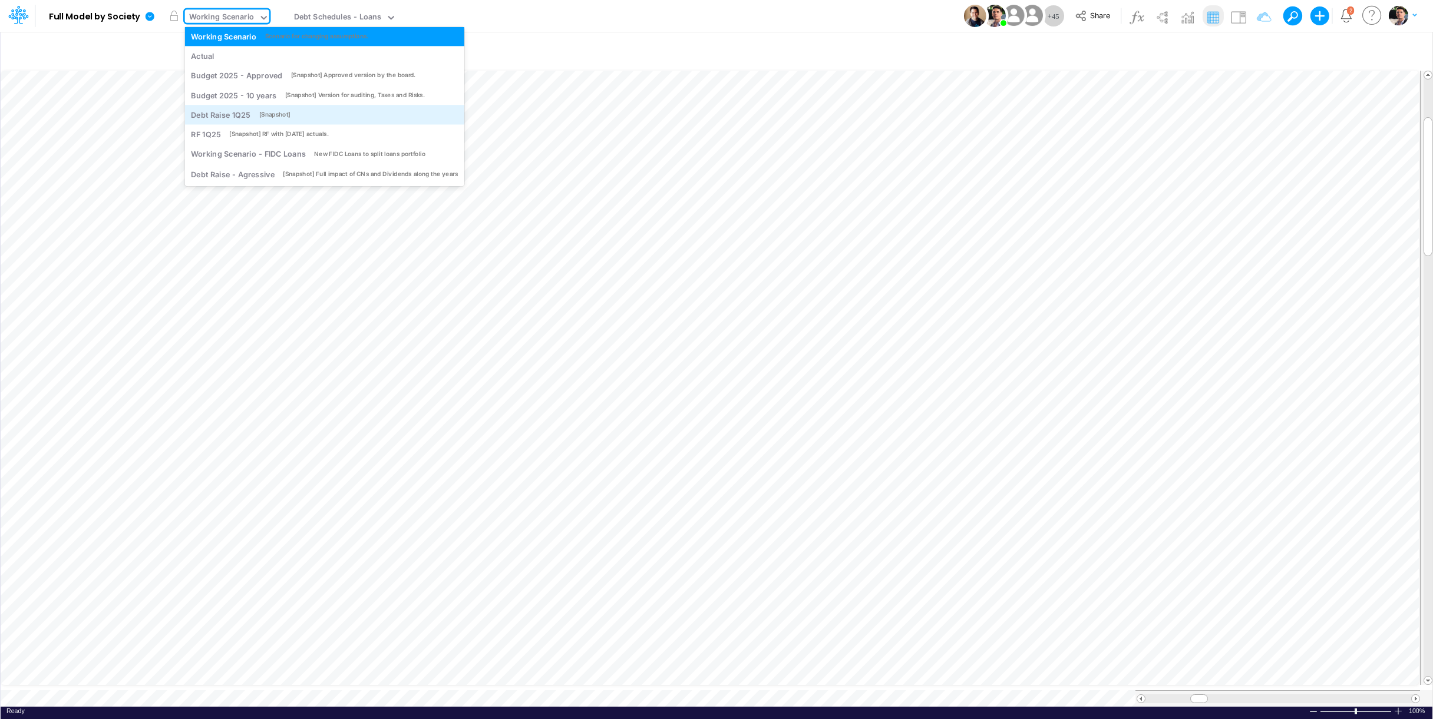
scroll to position [0, 0]
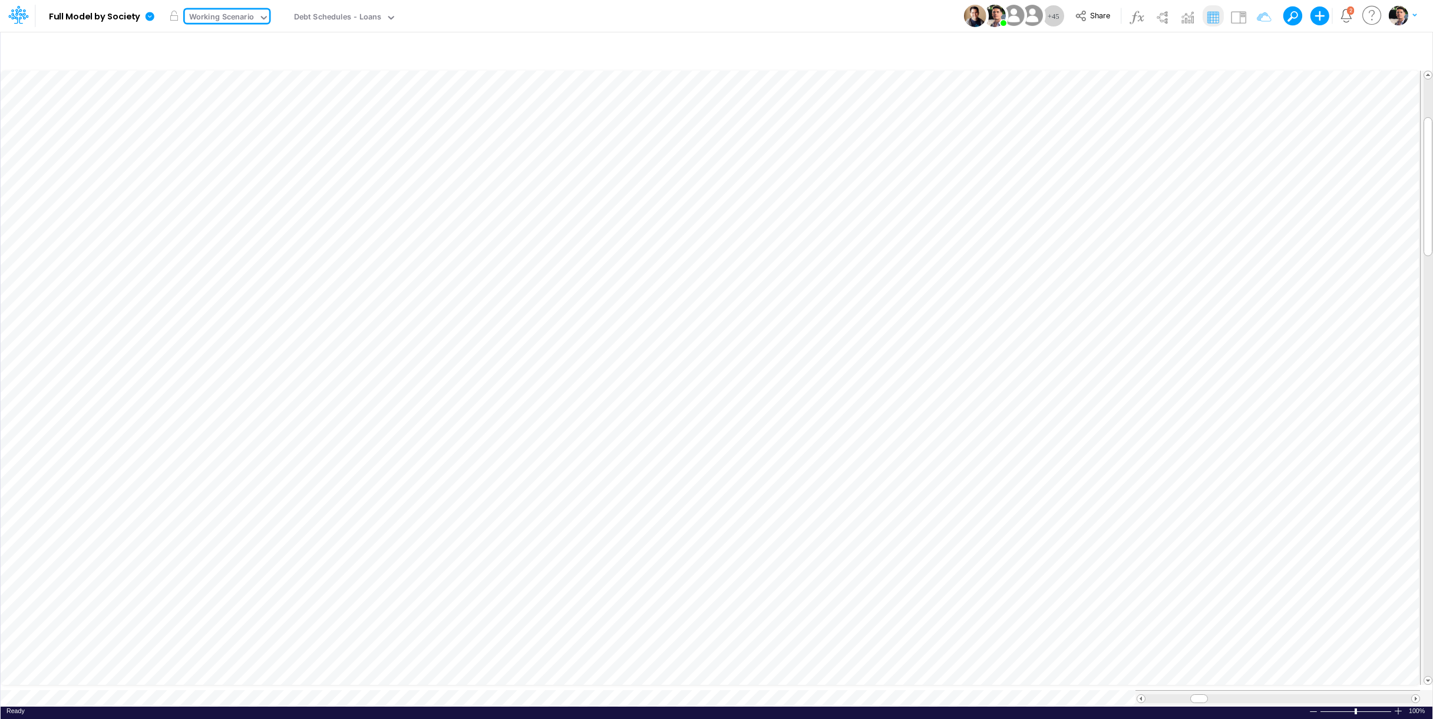
click at [244, 19] on div "Working Scenario" at bounding box center [221, 18] width 65 height 14
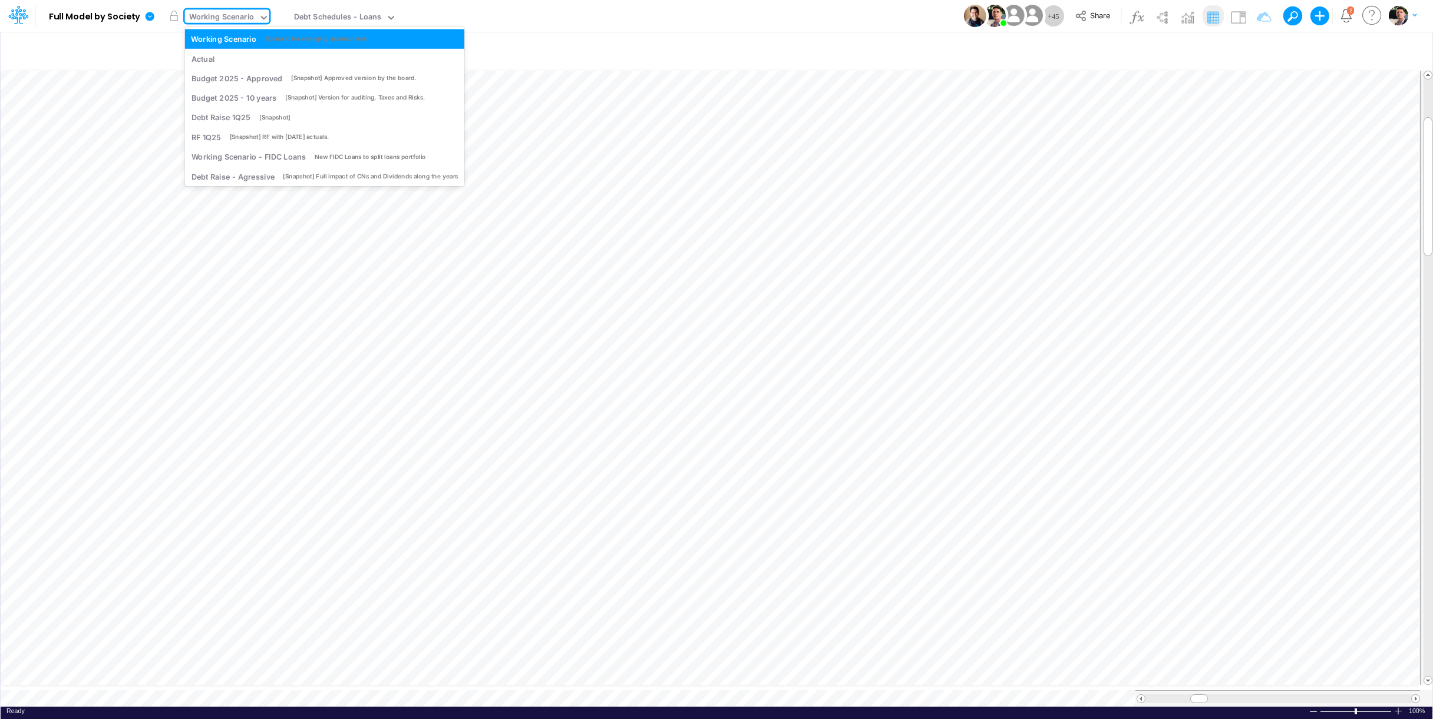
click at [249, 16] on div "Working Scenario" at bounding box center [221, 18] width 65 height 14
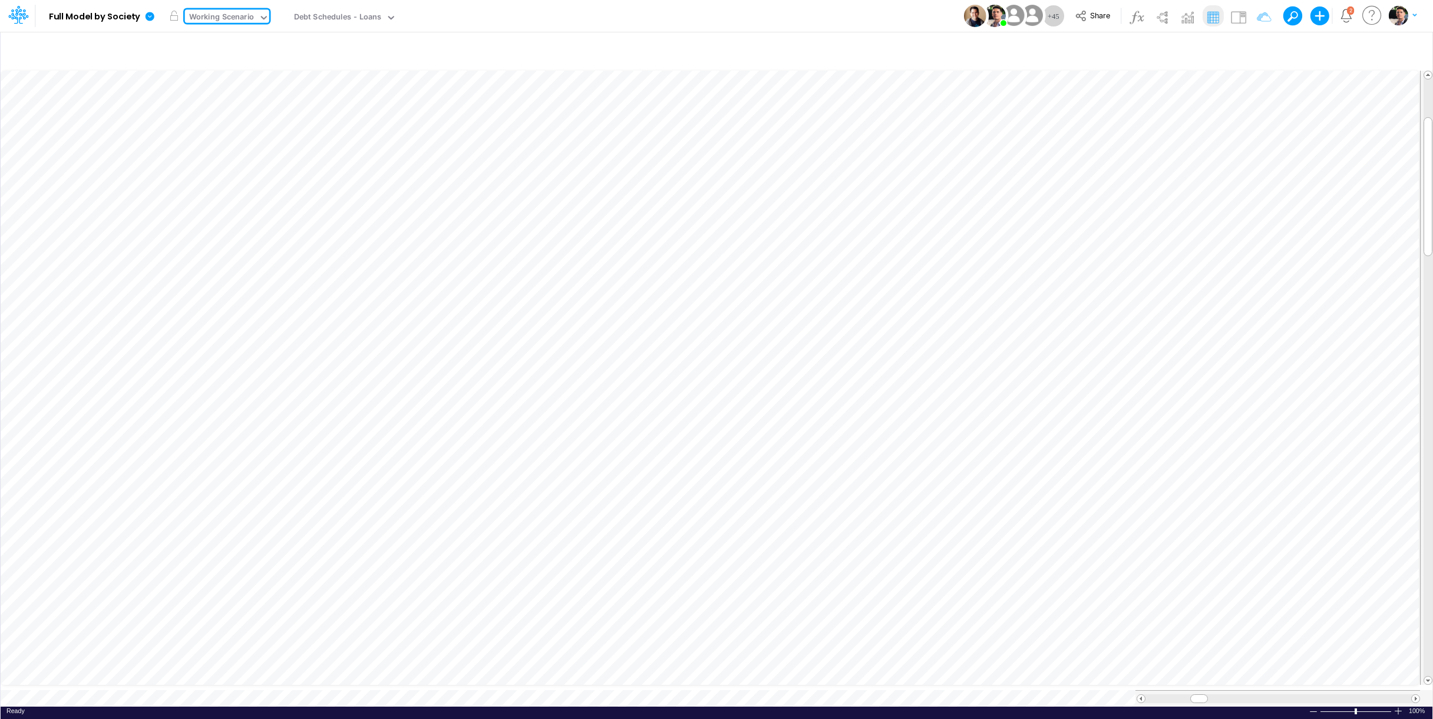
click at [252, 16] on div "Working Scenario" at bounding box center [221, 18] width 65 height 14
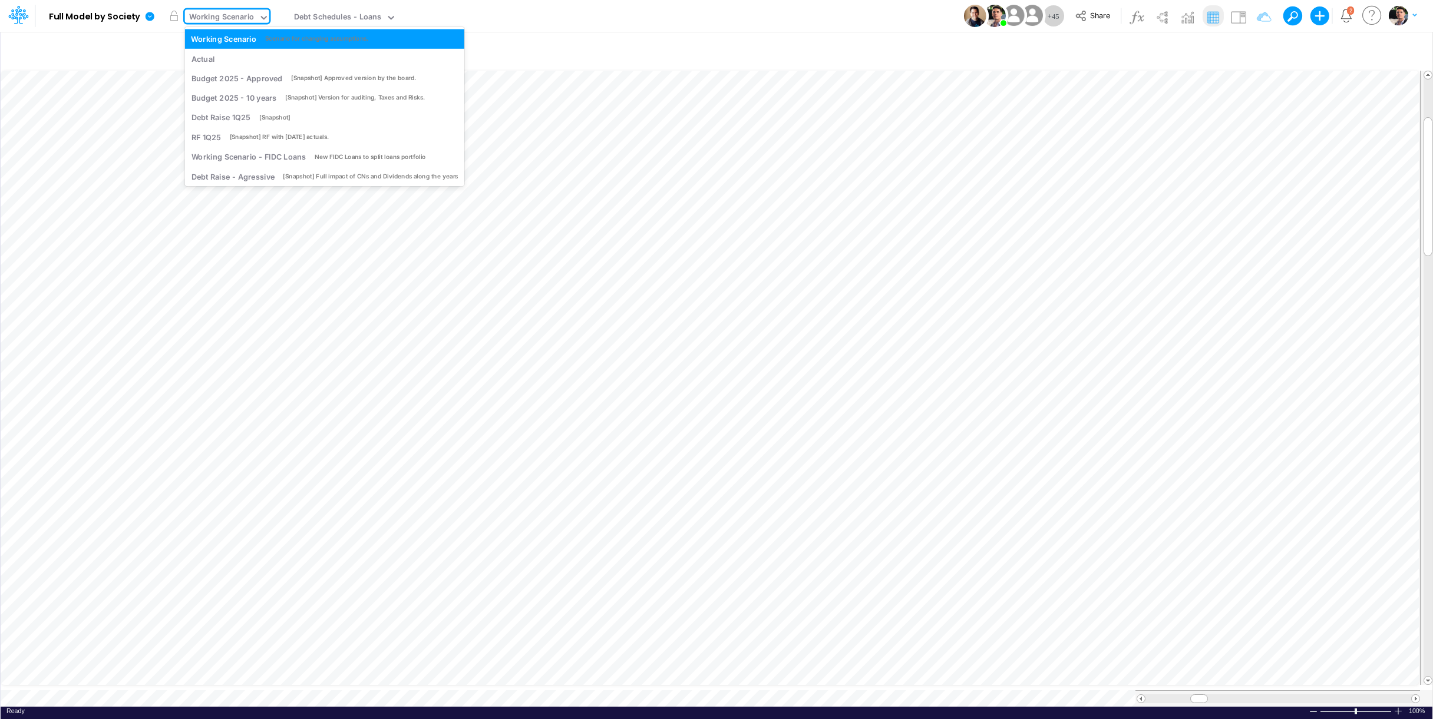
click at [252, 14] on div "Working Scenario" at bounding box center [221, 18] width 65 height 14
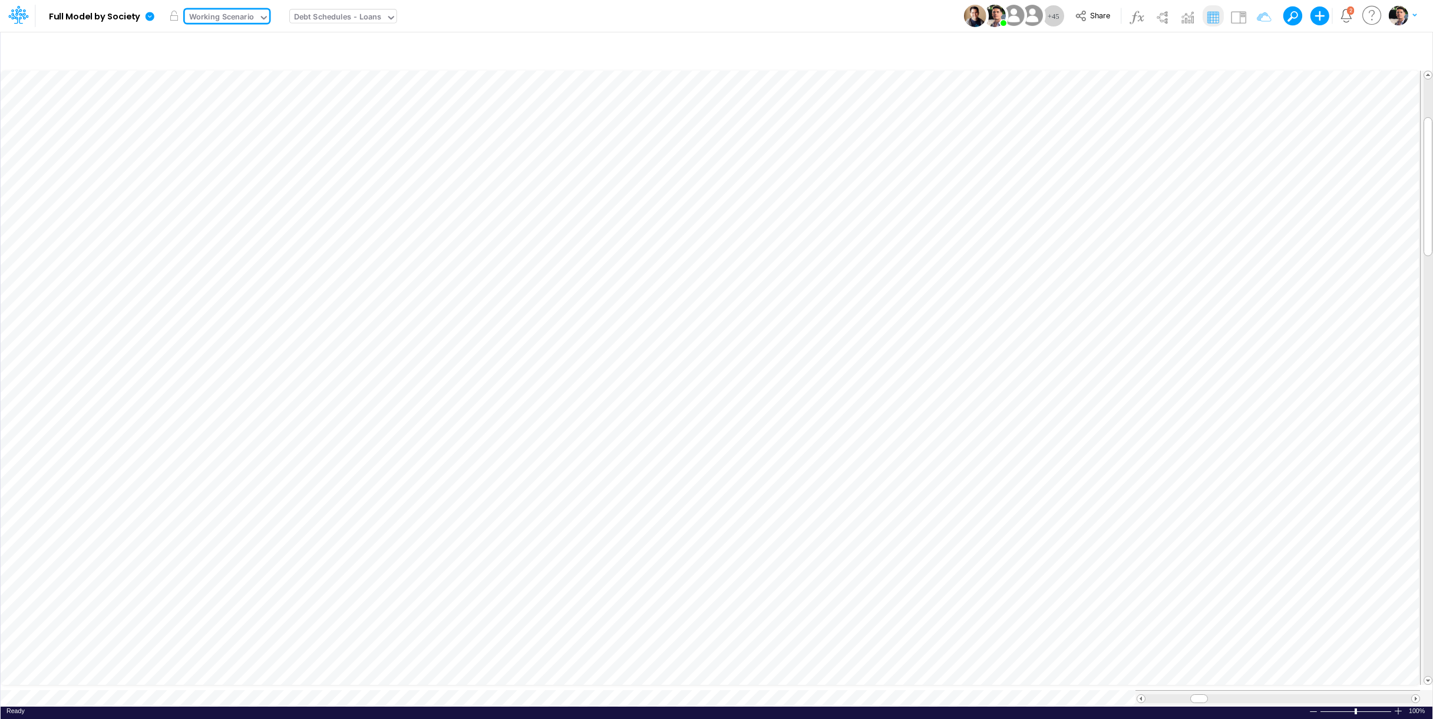
click at [338, 16] on div "Debt Schedules - Loans" at bounding box center [338, 18] width 88 height 14
type input "bs"
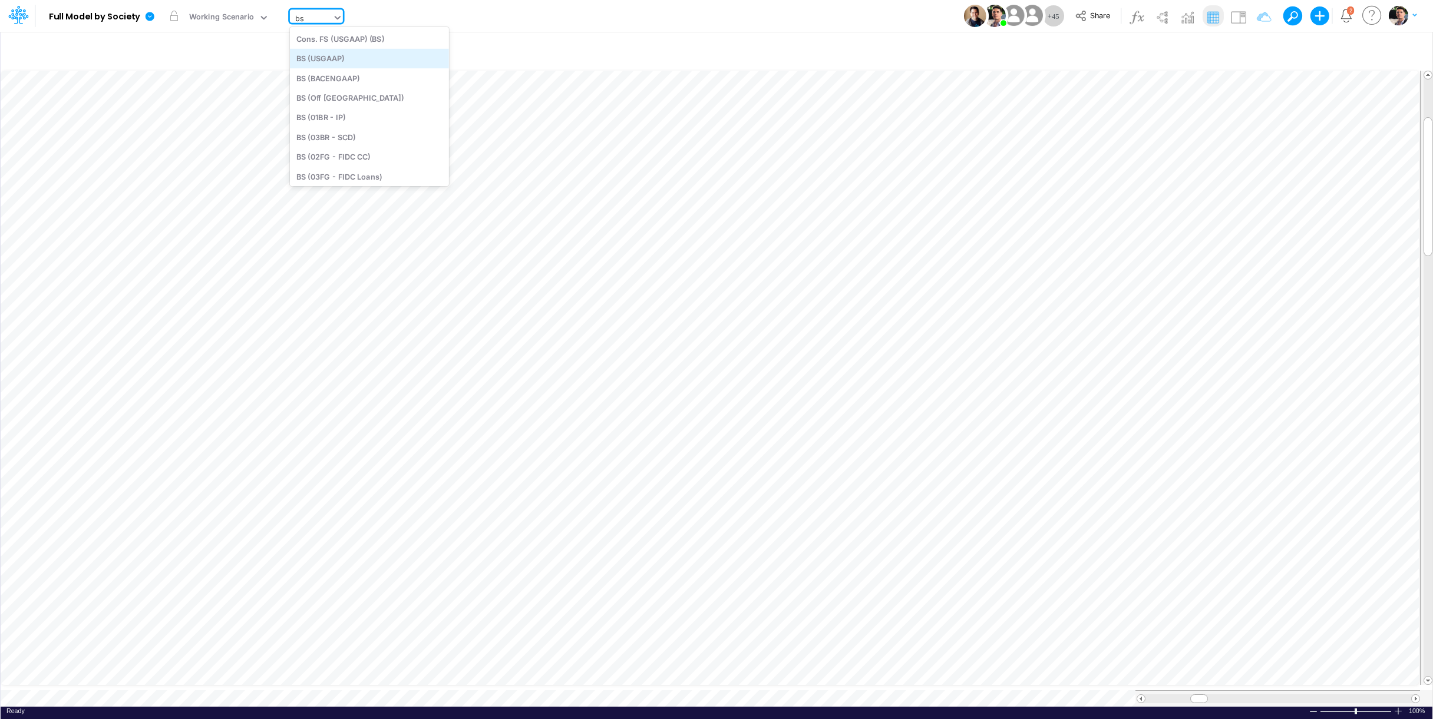
click at [358, 61] on div "BS (USGAAP)" at bounding box center [369, 58] width 159 height 19
type input "BS (USGAAP) - Detailed"
click at [157, 20] on link at bounding box center [152, 16] width 24 height 31
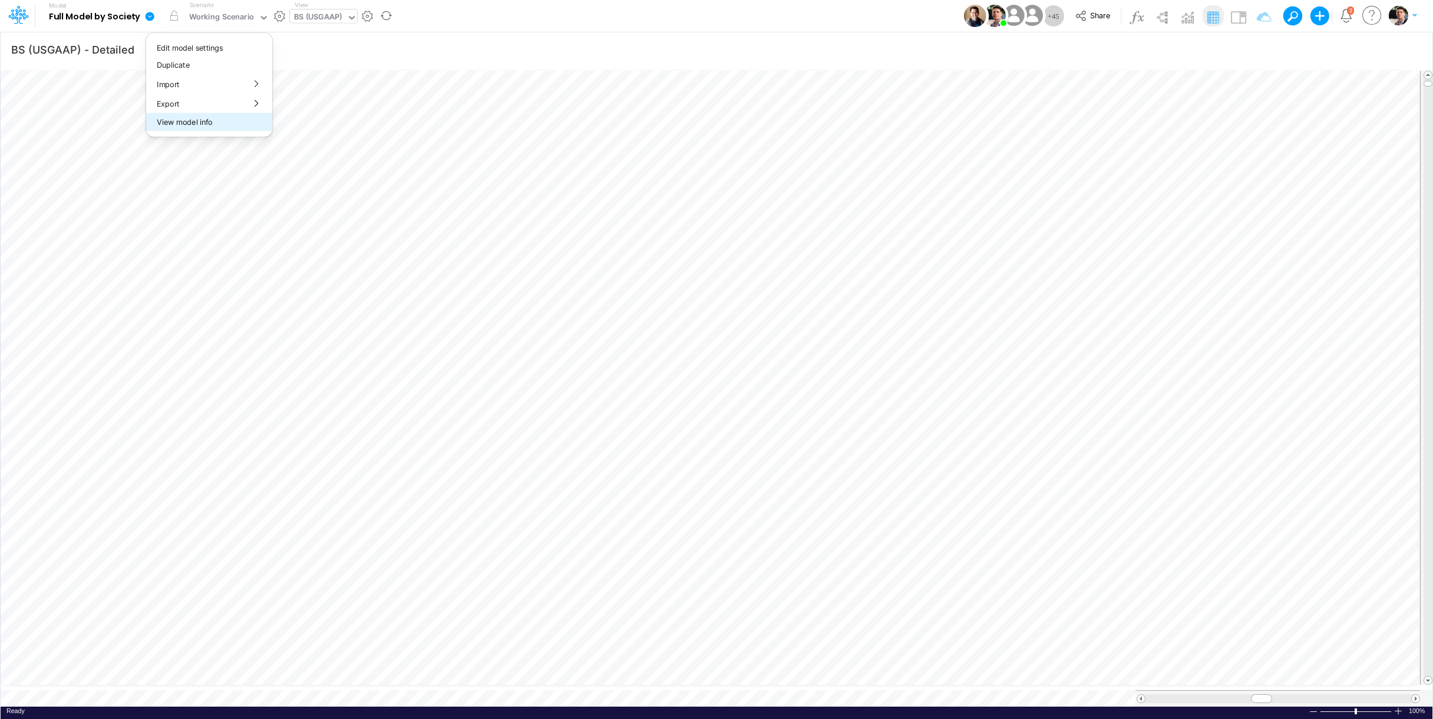
click at [199, 125] on button "View model info" at bounding box center [209, 122] width 126 height 18
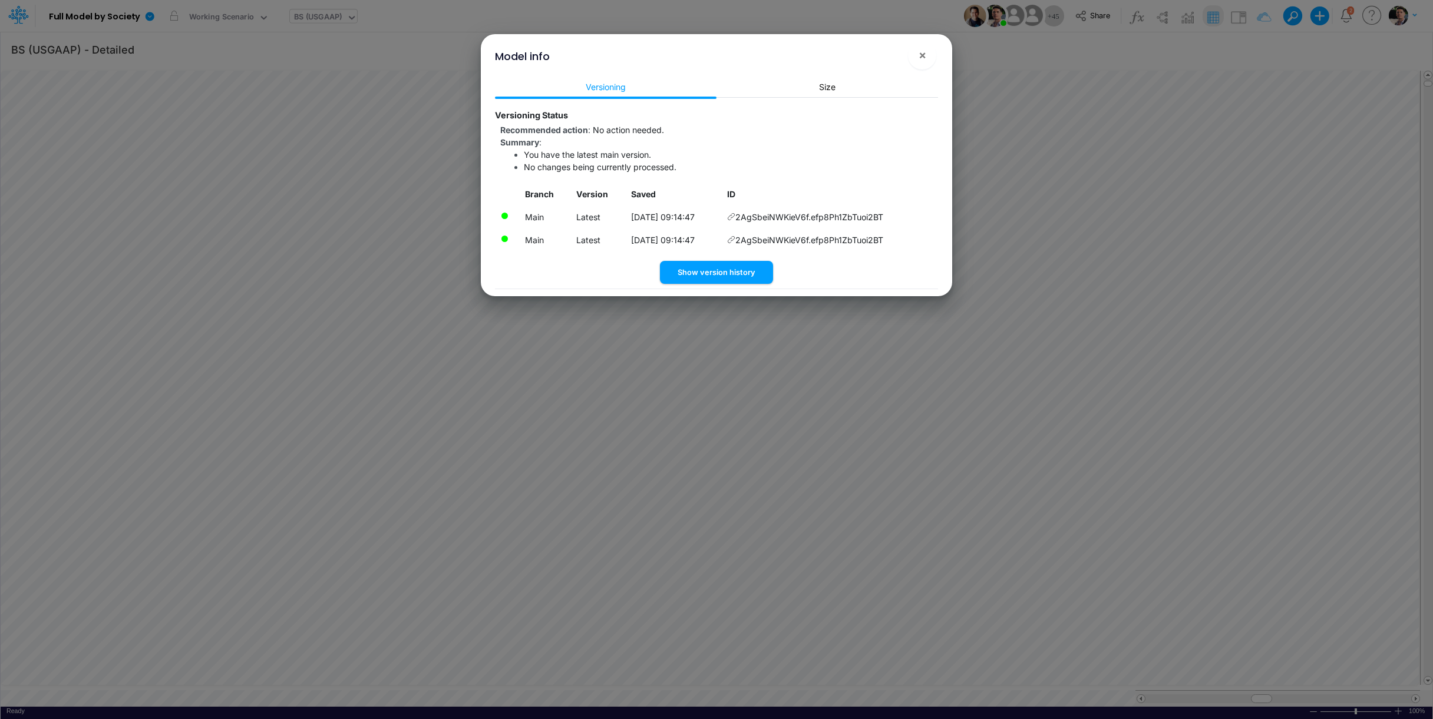
click at [735, 217] on icon at bounding box center [731, 217] width 8 height 8
drag, startPoint x: 917, startPoint y: 48, endPoint x: 926, endPoint y: 95, distance: 48.4
click at [917, 48] on button "×" at bounding box center [922, 55] width 28 height 28
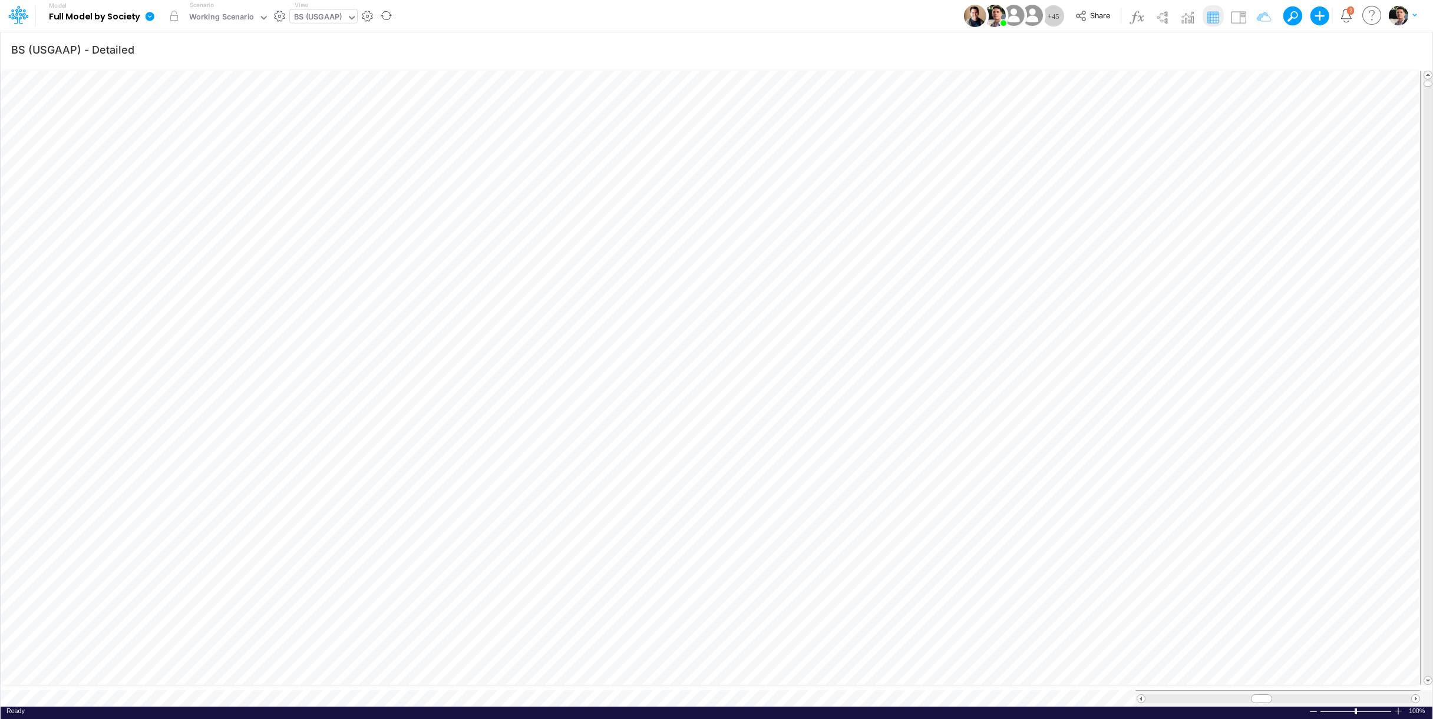
click at [154, 18] on icon at bounding box center [149, 16] width 11 height 11
click at [223, 117] on button "View model info" at bounding box center [209, 122] width 126 height 18
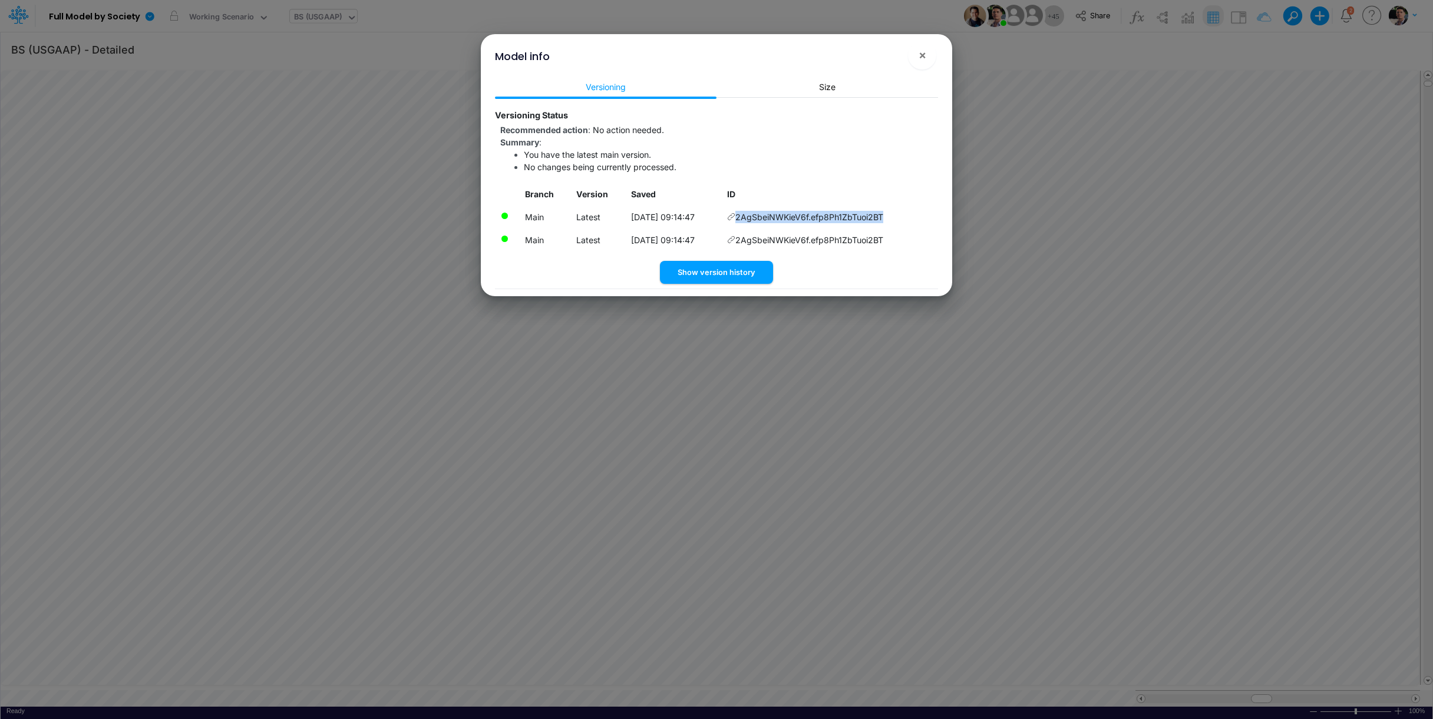
drag, startPoint x: 901, startPoint y: 216, endPoint x: 752, endPoint y: 220, distance: 149.2
click at [747, 220] on td "2AgSbeiNWKieV6f.efp8Ph1ZbTuoi2BT" at bounding box center [830, 217] width 216 height 23
click at [242, 22] on div "Model info × Versioning Size Versioning Status Recommended action : No action n…" at bounding box center [716, 359] width 1433 height 719
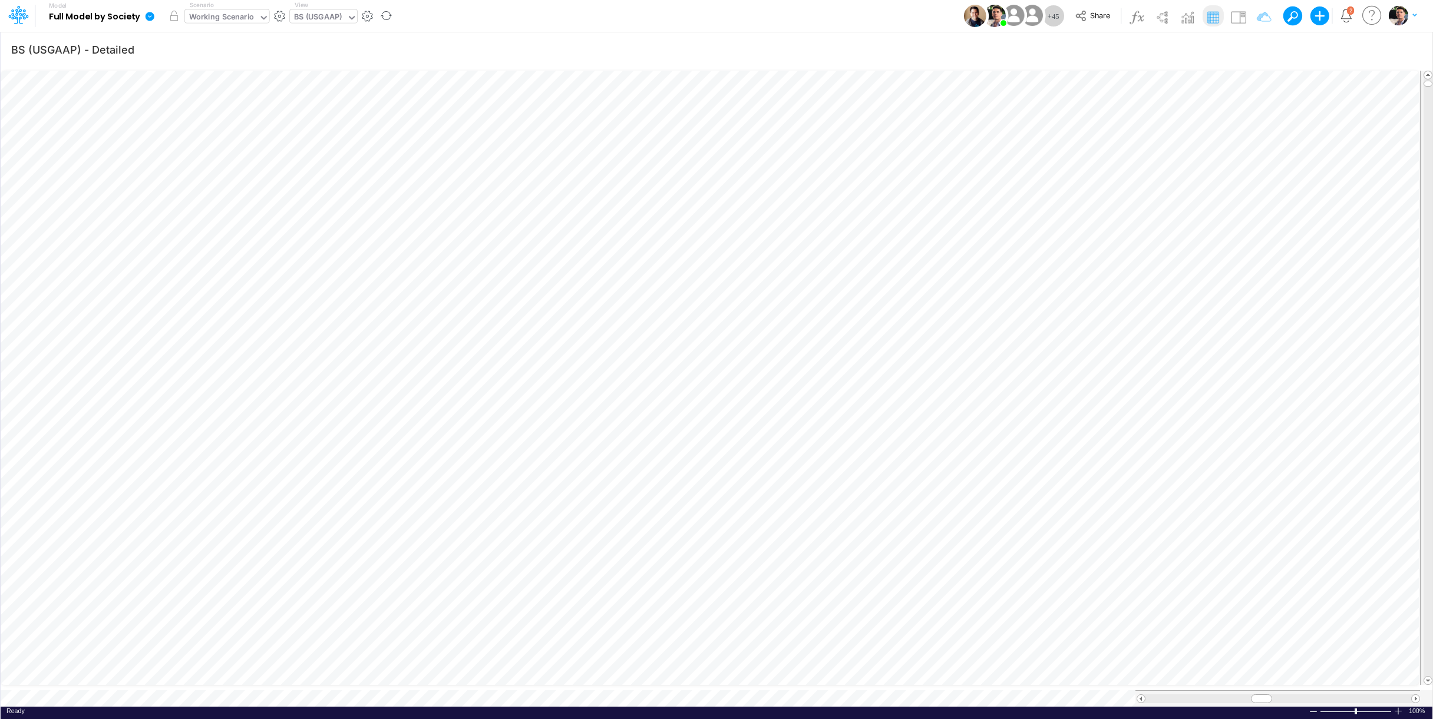
click at [237, 21] on div "Working Scenario" at bounding box center [221, 18] width 65 height 14
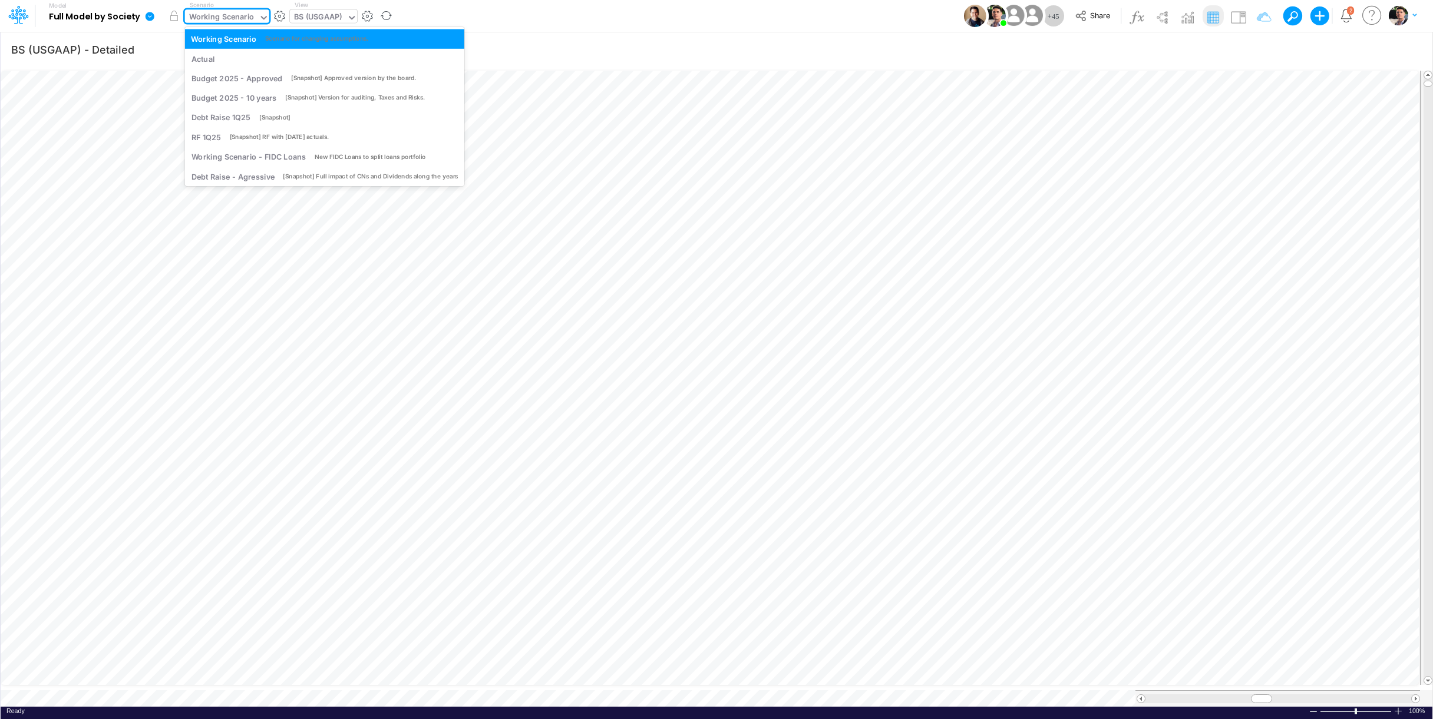
click at [238, 20] on div "Working Scenario" at bounding box center [221, 18] width 65 height 14
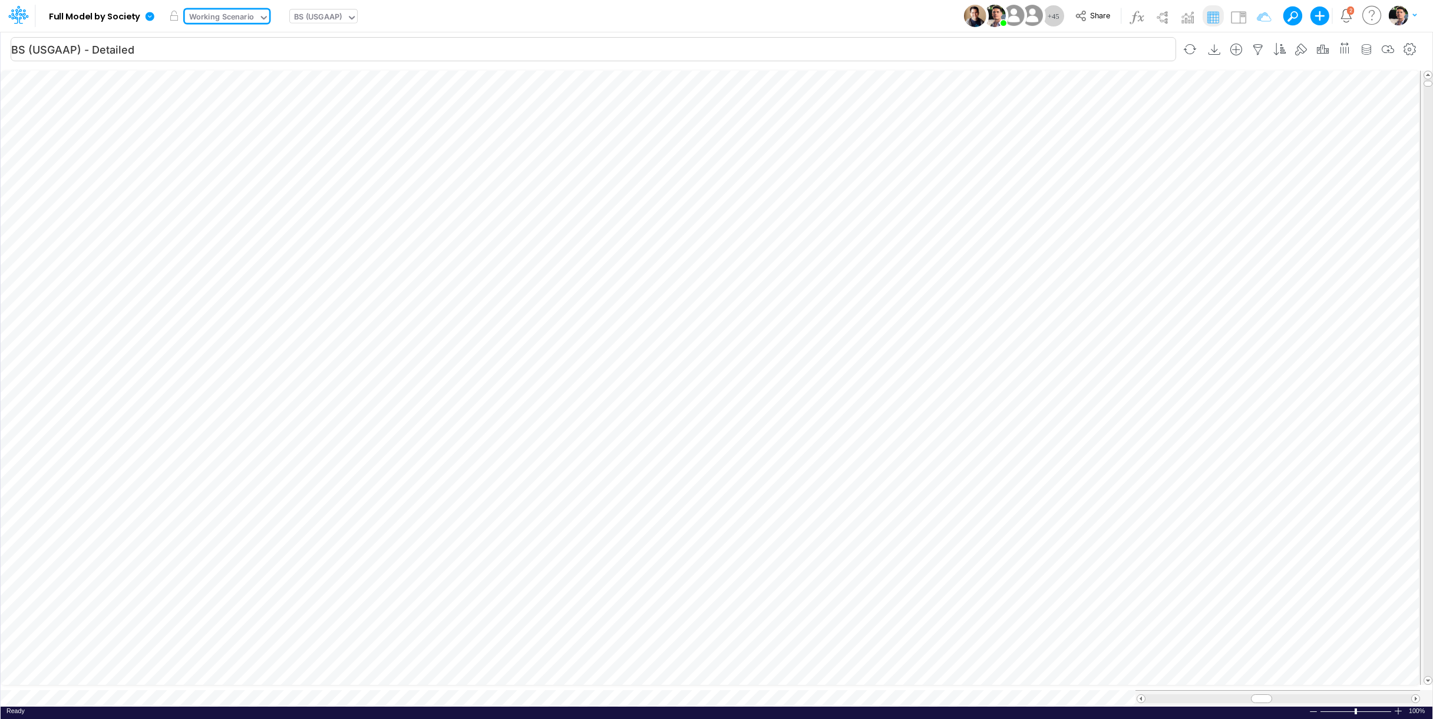
click at [18, 18] on icon at bounding box center [14, 18] width 7 height 11
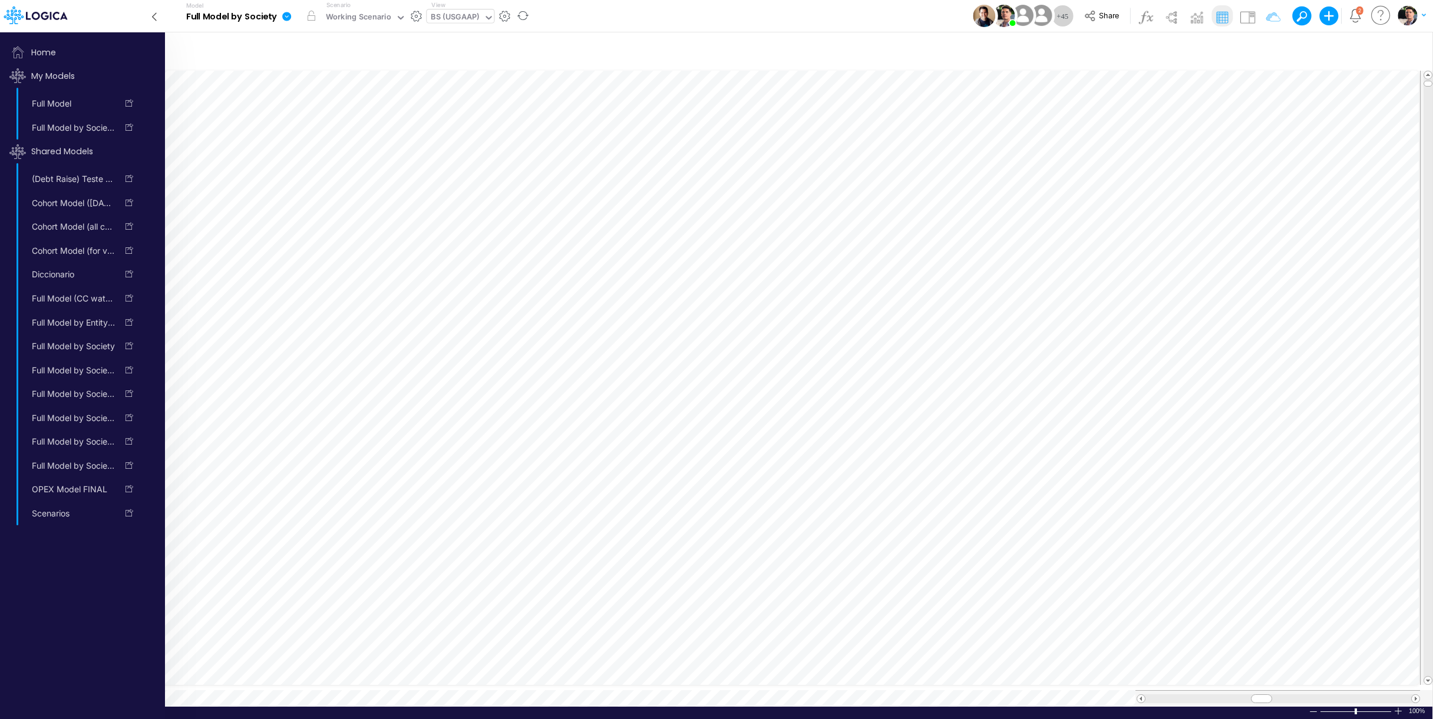
click at [290, 18] on icon at bounding box center [286, 16] width 9 height 9
click at [341, 49] on button "Edit model settings" at bounding box center [346, 47] width 126 height 18
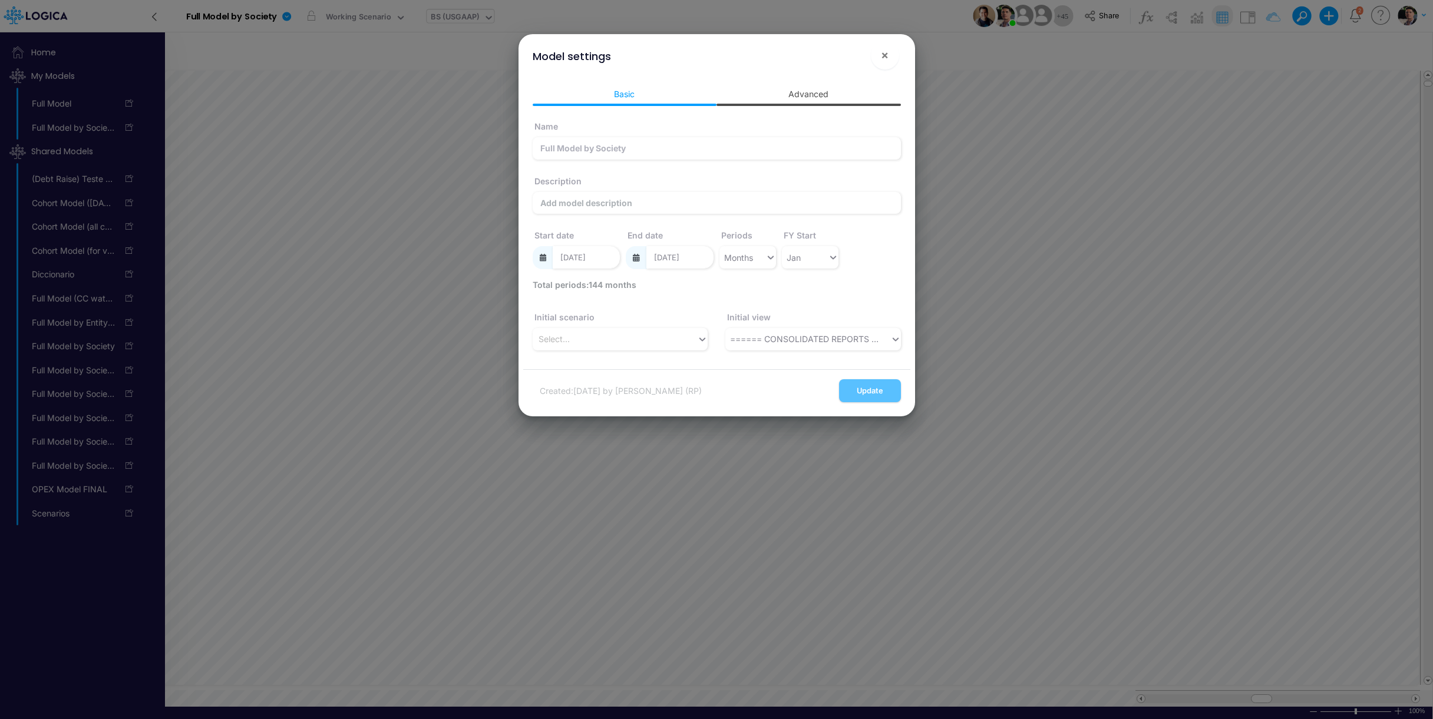
click at [823, 94] on link "Advanced" at bounding box center [809, 94] width 184 height 22
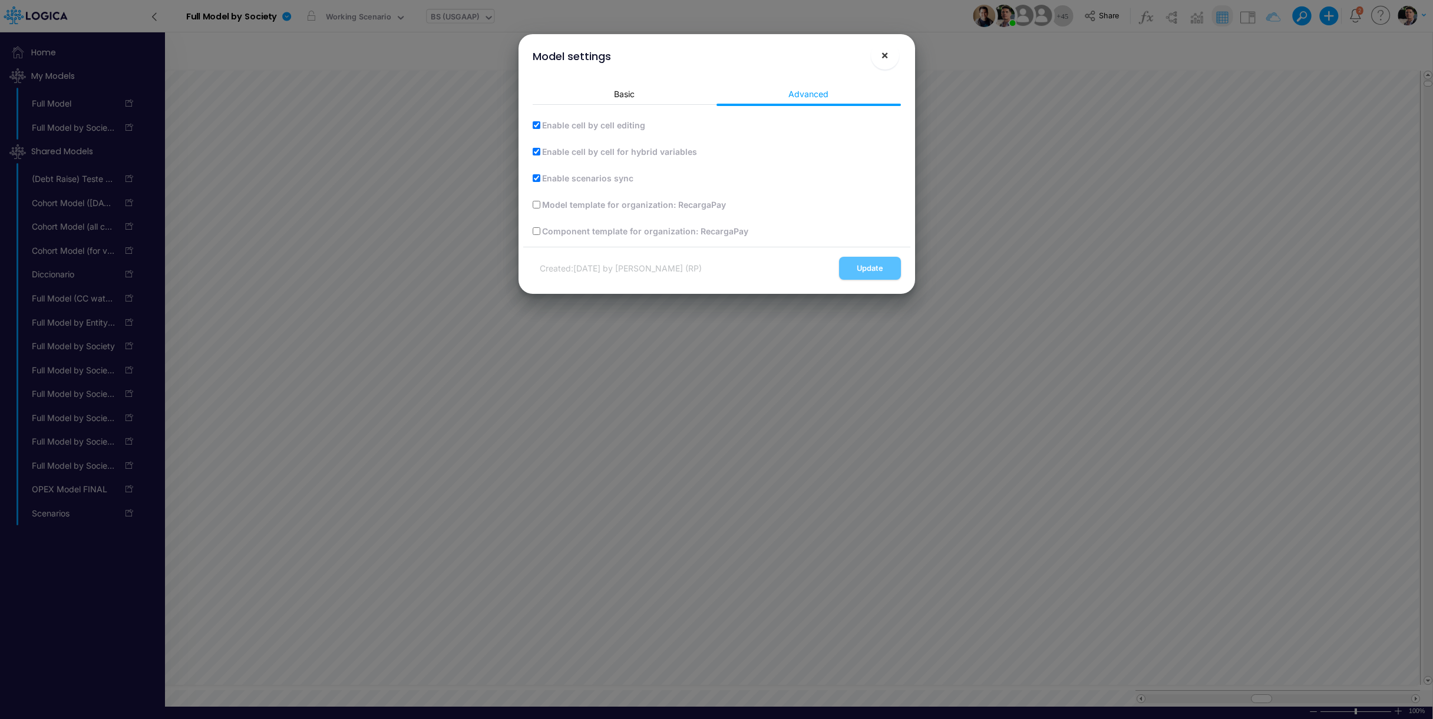
click at [887, 59] on span "×" at bounding box center [885, 55] width 8 height 14
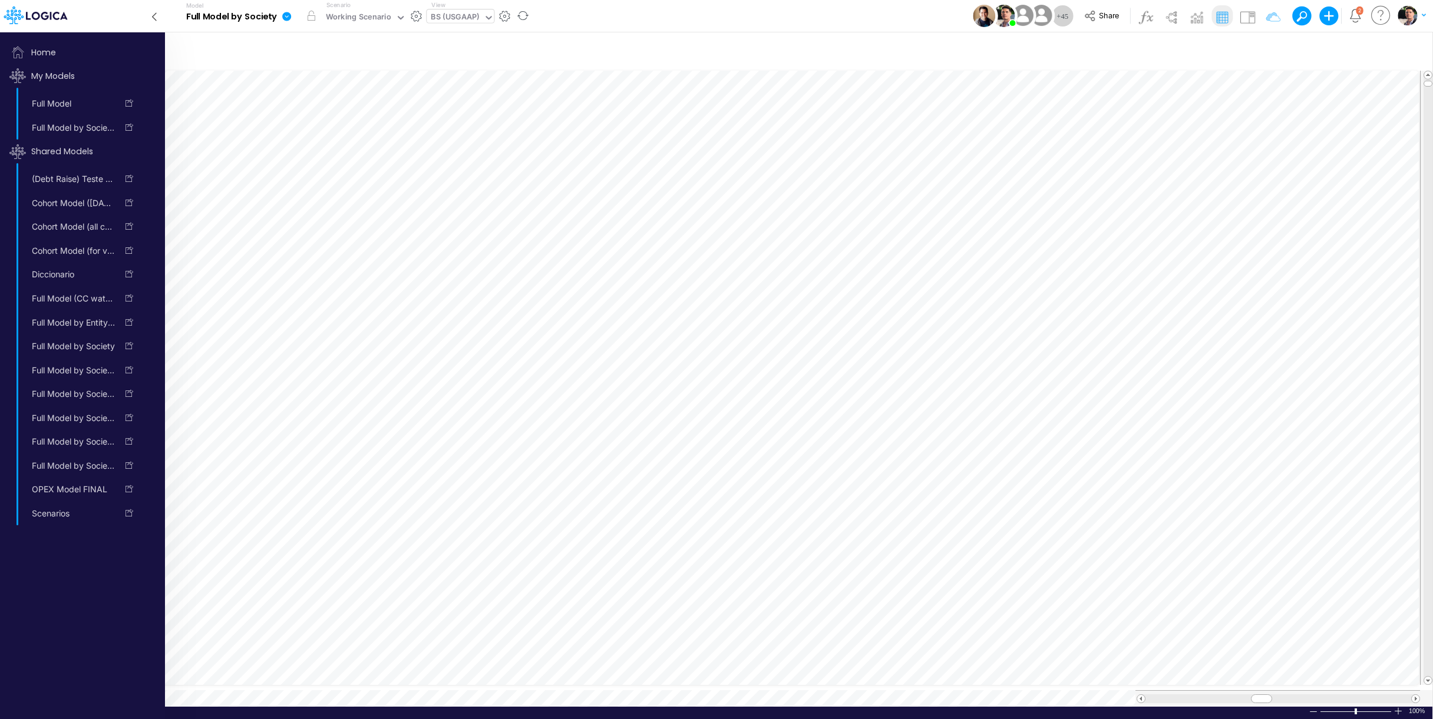
click at [286, 24] on link at bounding box center [289, 16] width 24 height 31
click at [325, 123] on button "View model info" at bounding box center [346, 122] width 126 height 18
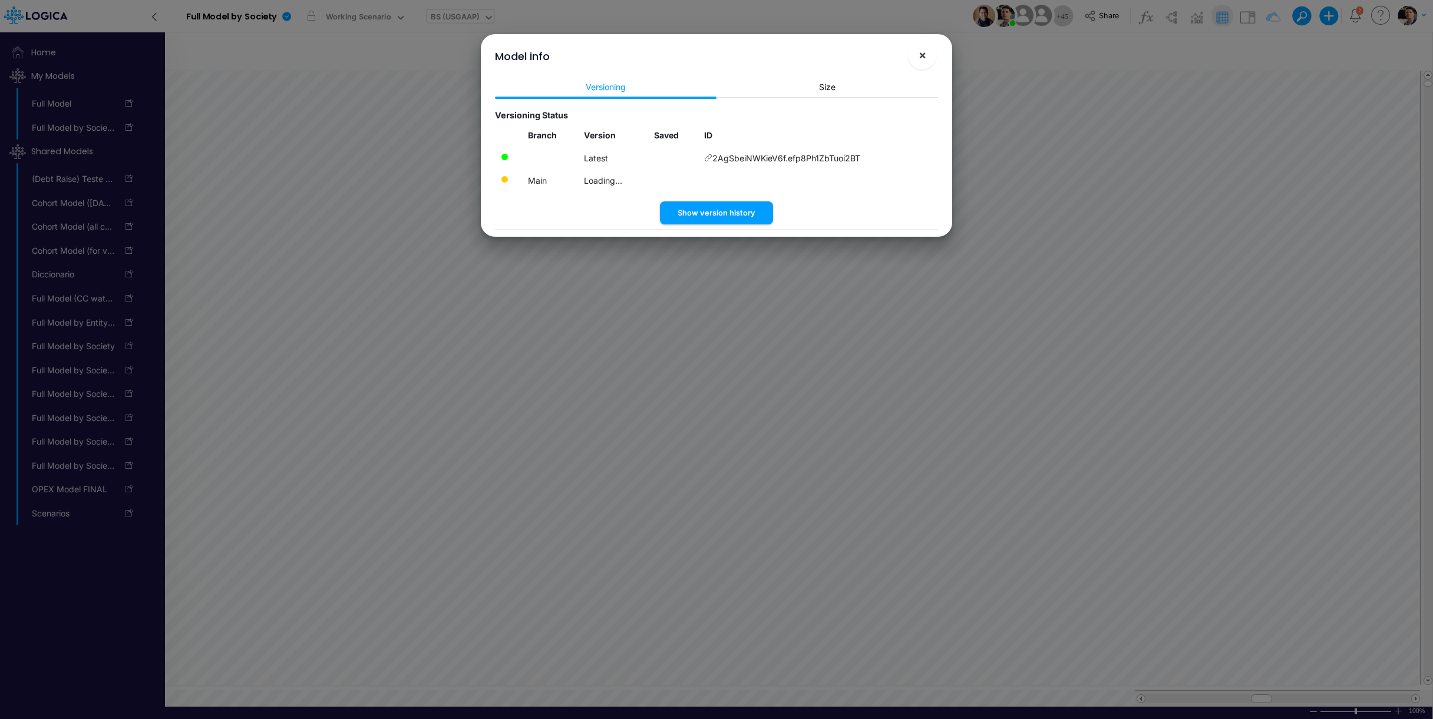
click at [931, 57] on button "×" at bounding box center [922, 55] width 28 height 28
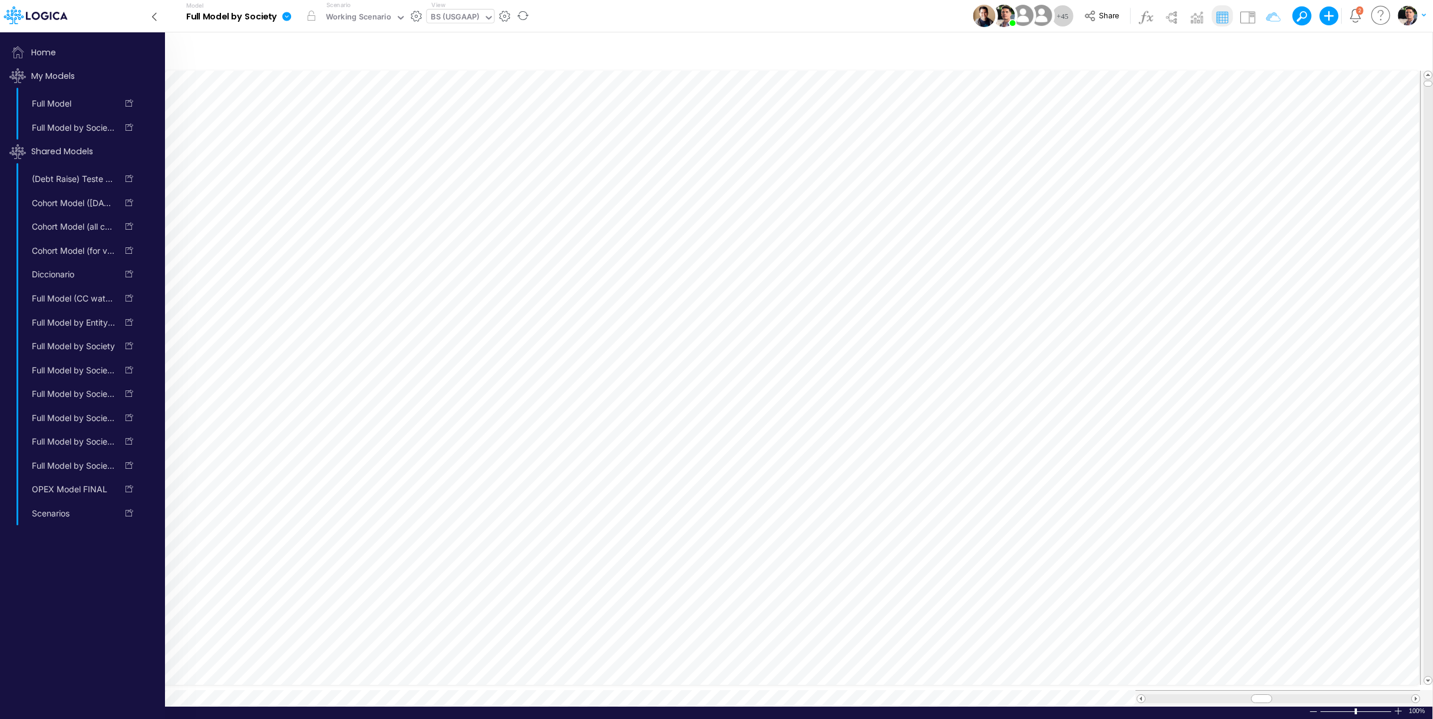
click at [292, 22] on icon at bounding box center [287, 16] width 11 height 11
click at [290, 17] on icon at bounding box center [286, 16] width 9 height 9
drag, startPoint x: 148, startPoint y: 18, endPoint x: 155, endPoint y: 16, distance: 7.2
click at [148, 17] on div at bounding box center [150, 15] width 21 height 23
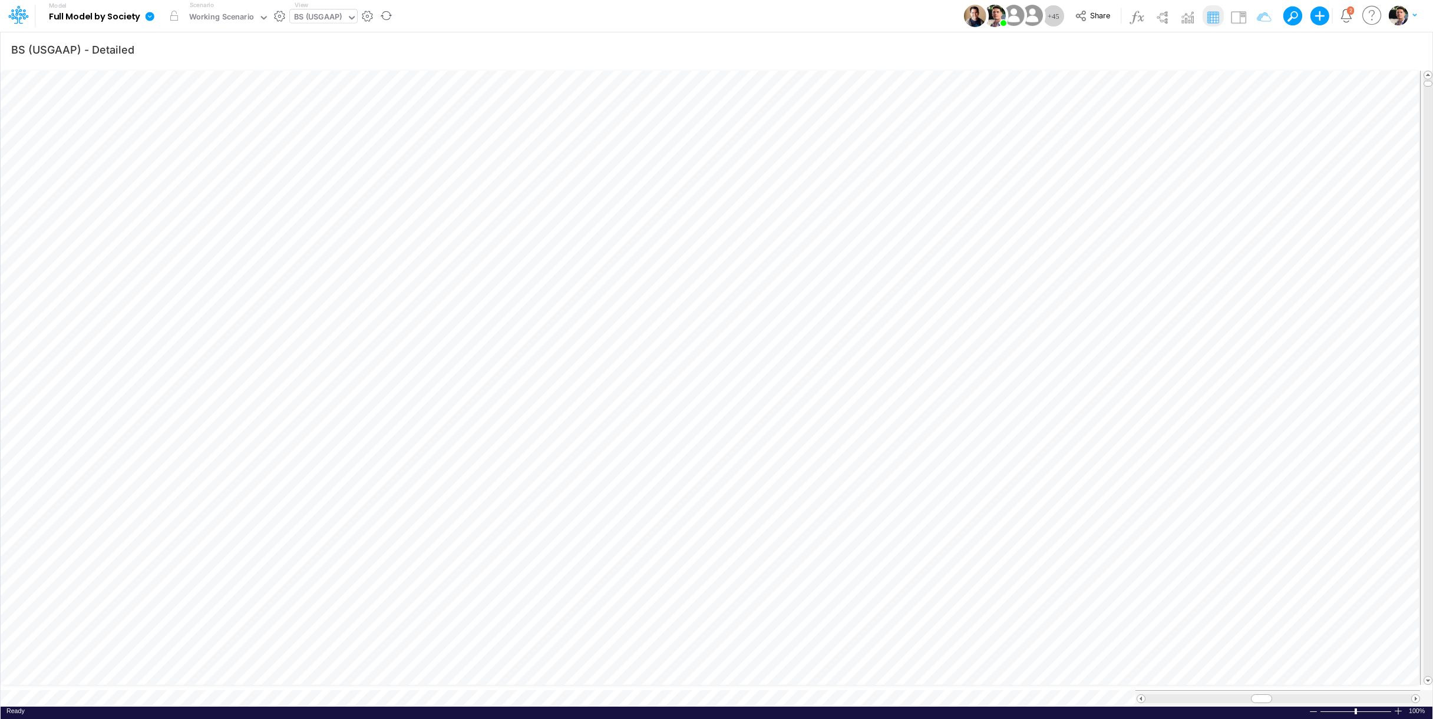
click at [152, 17] on icon at bounding box center [149, 16] width 11 height 11
click at [152, 16] on icon at bounding box center [150, 16] width 9 height 9
click at [276, 14] on button "button" at bounding box center [279, 16] width 12 height 12
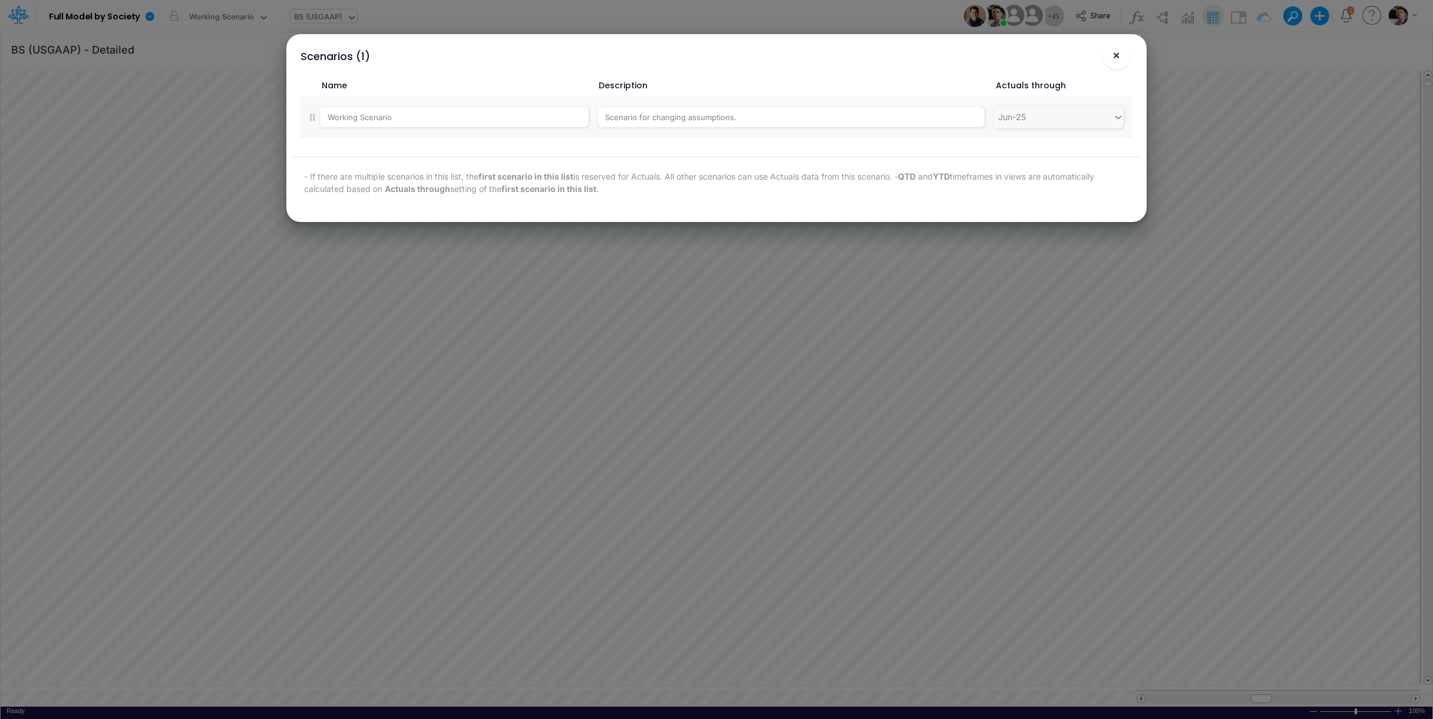
click at [1111, 59] on button "×" at bounding box center [1116, 55] width 28 height 28
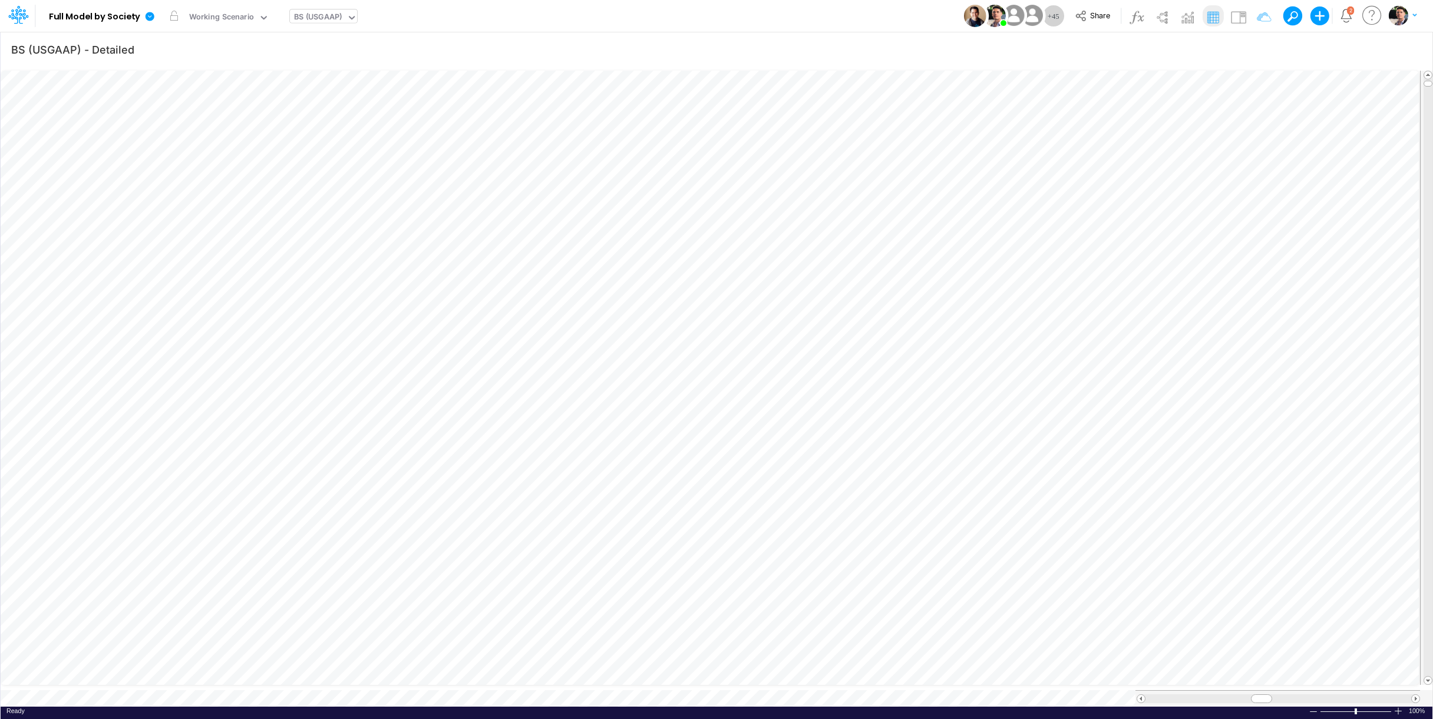
click at [27, 18] on icon at bounding box center [18, 15] width 20 height 20
